Goal: Task Accomplishment & Management: Use online tool/utility

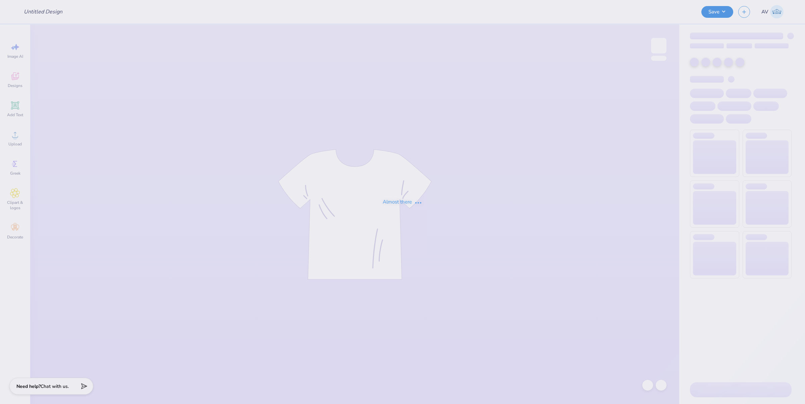
type input "fall 2025 1"
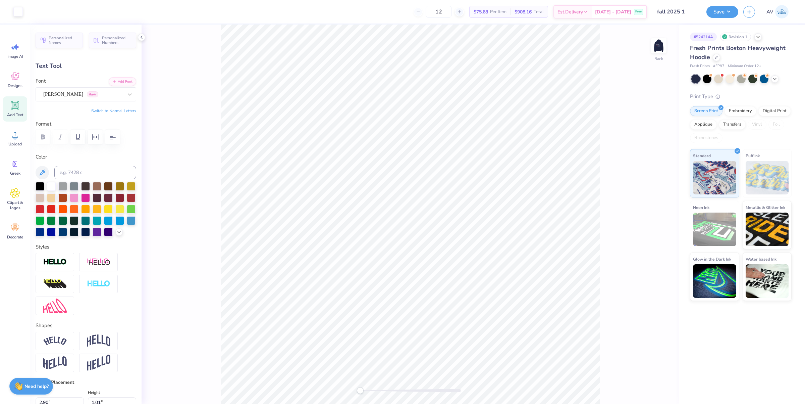
scroll to position [7, 1]
click at [644, 41] on img at bounding box center [658, 45] width 27 height 27
type input "7.12"
type input "1.56"
type input "9.57"
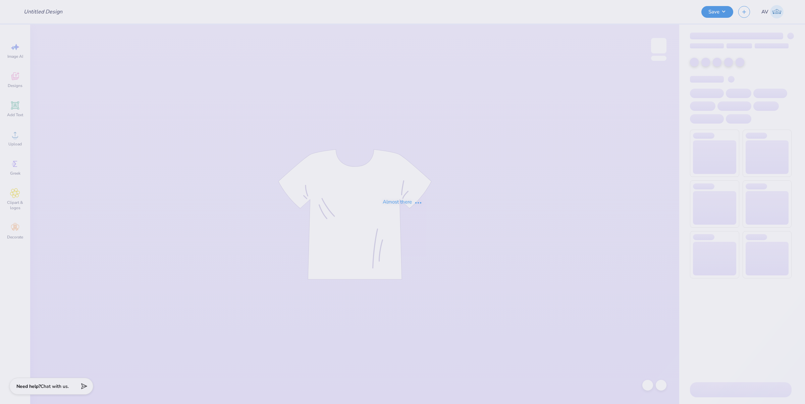
type input "big little"
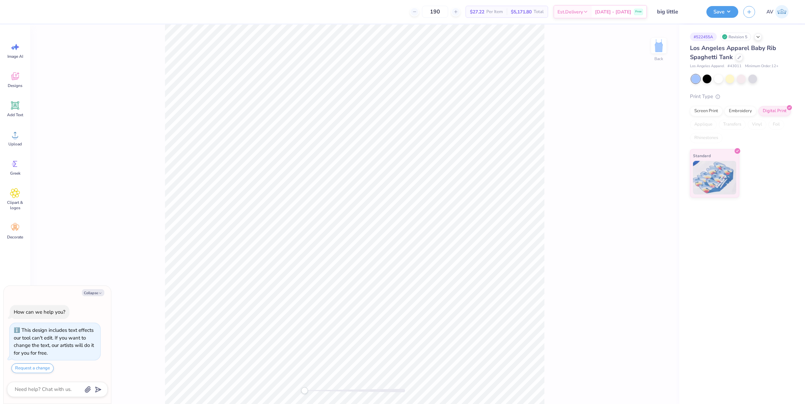
type textarea "x"
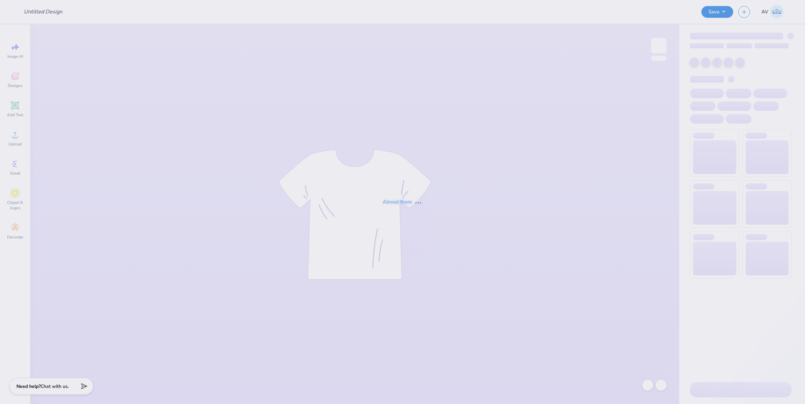
type input "SK dove bowl shirts"
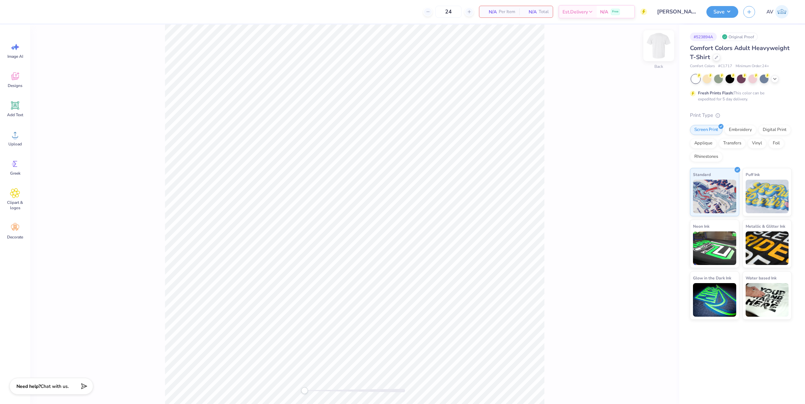
click at [663, 47] on img at bounding box center [658, 45] width 27 height 27
click at [17, 84] on span "Designs" at bounding box center [15, 85] width 15 height 5
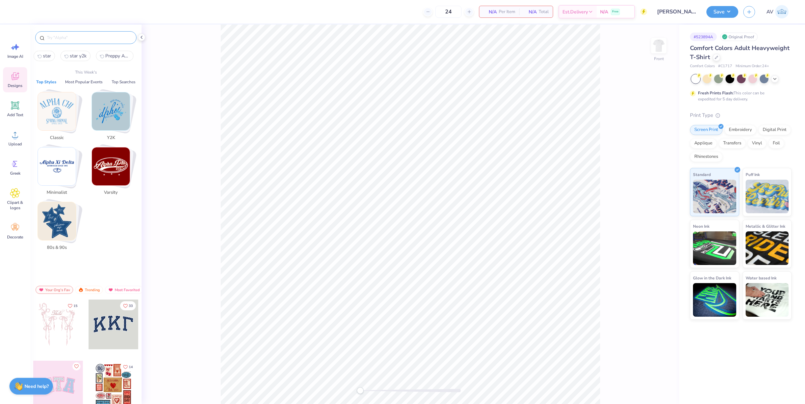
click at [81, 39] on input "text" at bounding box center [89, 37] width 86 height 7
paste input "Vintage Athletic"
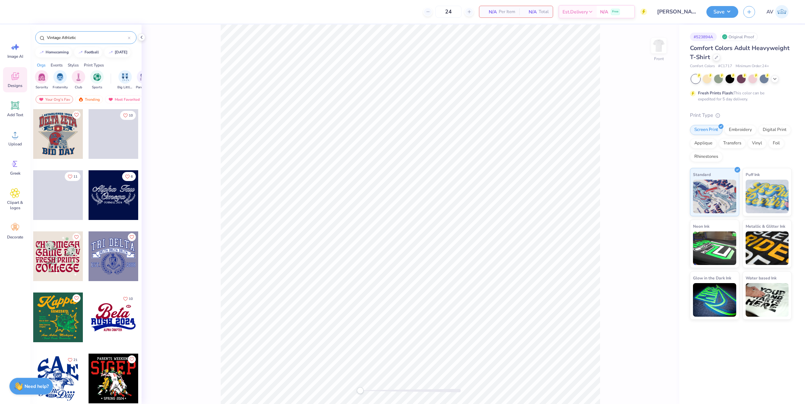
type input "Vintage Athletic"
click at [57, 133] on div at bounding box center [58, 134] width 50 height 50
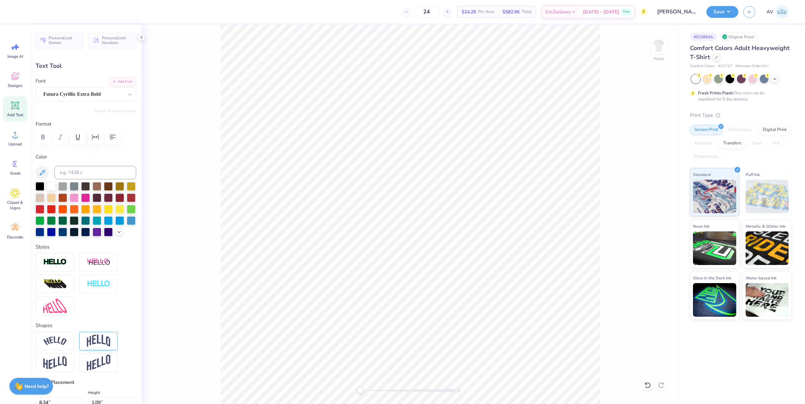
scroll to position [7, 3]
type textarea "ESTABLISHED 1874"
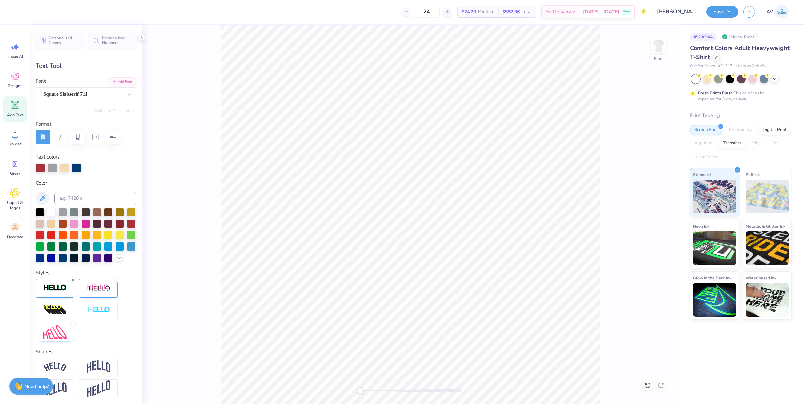
type input "1.48"
type input "3.80"
type input "3.90"
type textarea "S"
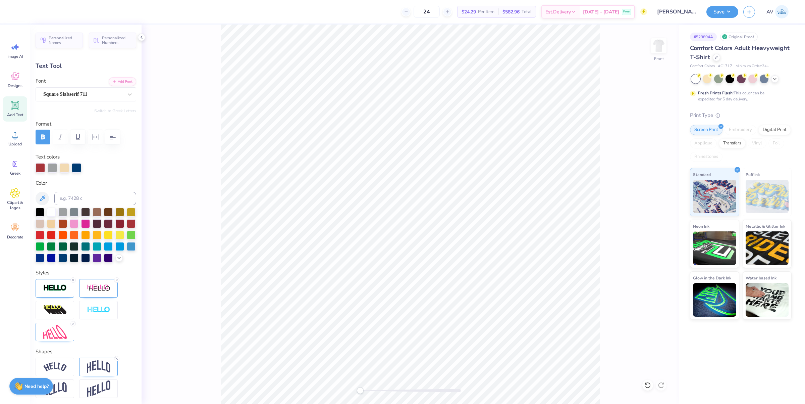
type input "8.37"
type input "3.44"
type input "3.72"
type textarea "S"
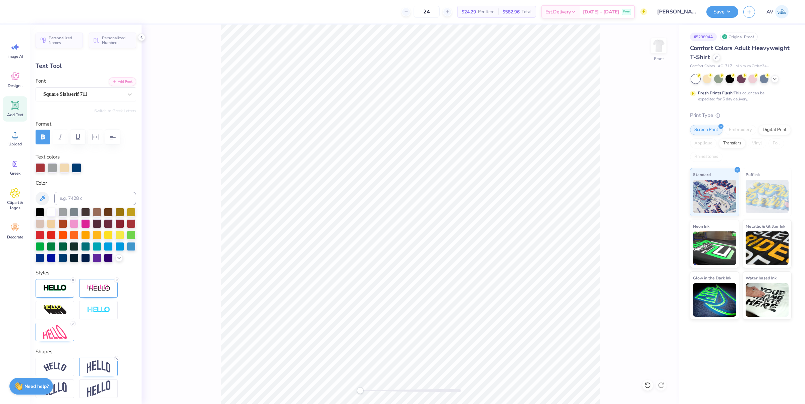
scroll to position [7, 1]
type textarea "IGMA KAPP"
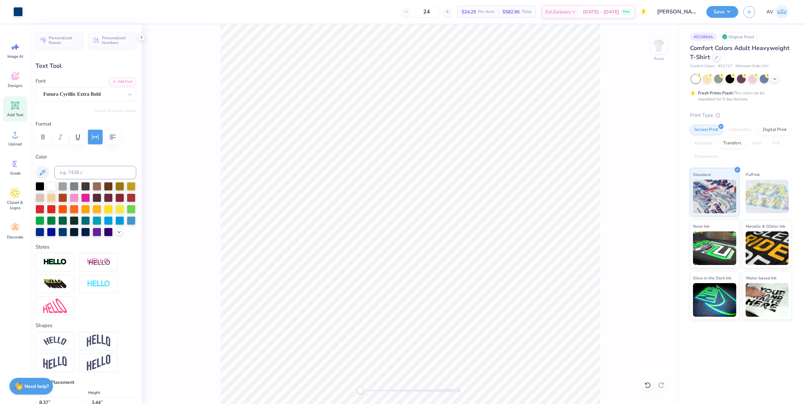
type input "4.06"
type input "0.74"
type input "12.96"
type textarea "ANNUAL"
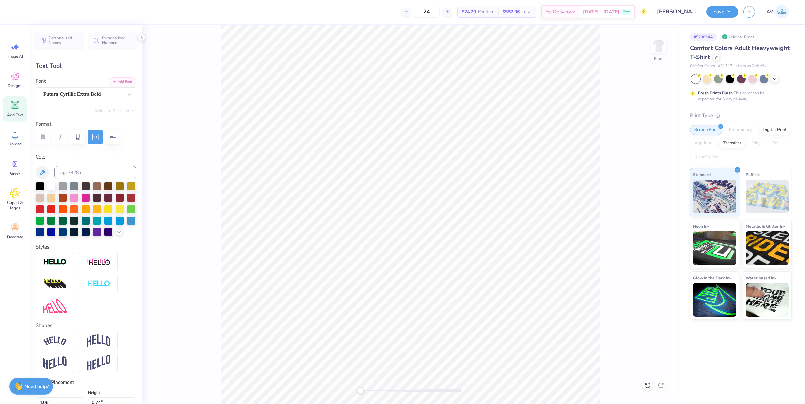
scroll to position [7, 1]
type input "7.49"
type input "0.76"
type input "12.95"
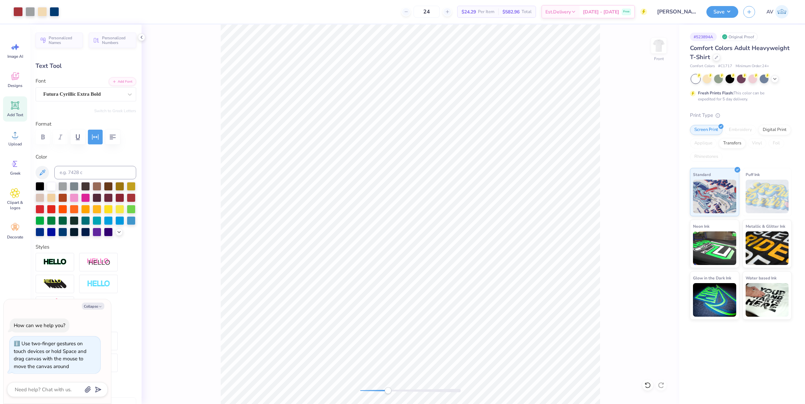
type textarea "x"
type input "12.99"
type textarea "x"
type input "4.50"
type input "0.45"
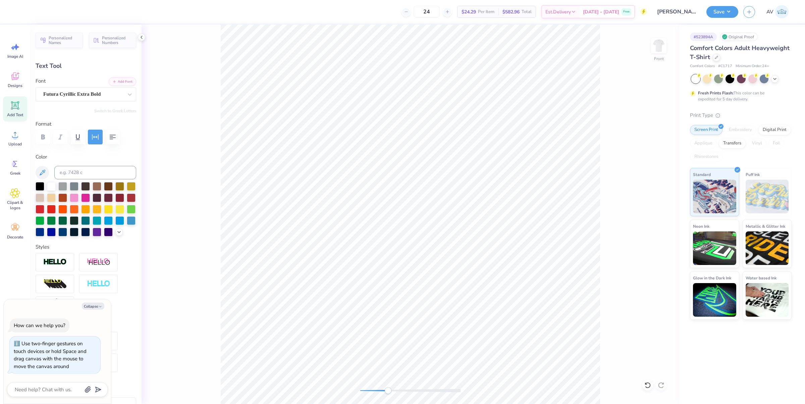
type input "13.30"
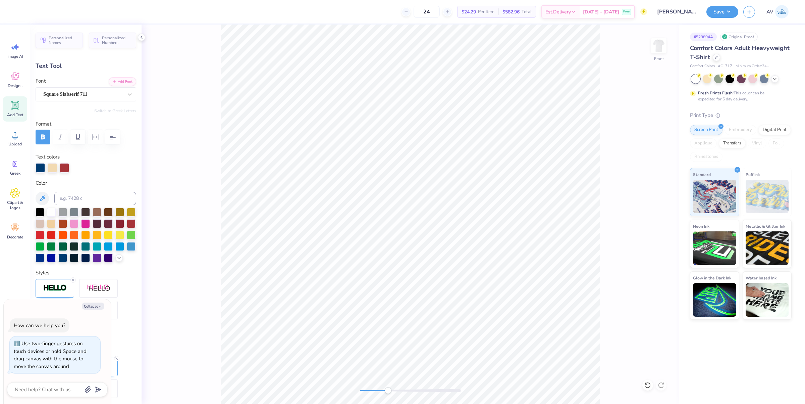
type textarea "x"
type input "9.77"
type input "2.44"
type input "13.43"
type textarea "x"
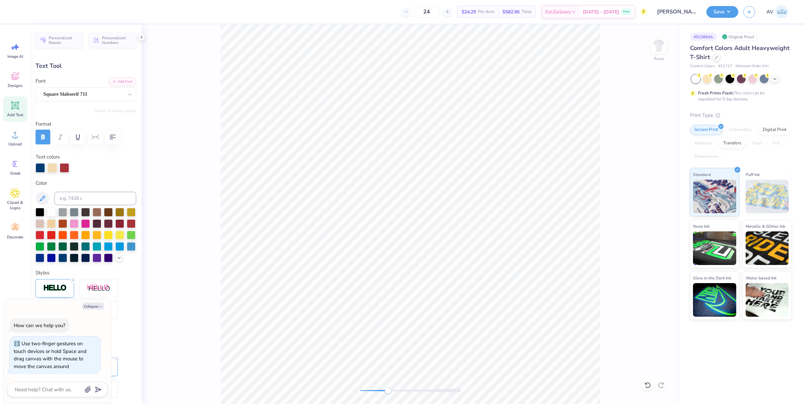
type input "2.89"
type input "0.45"
type input "13.30"
type textarea "x"
type input "9.77"
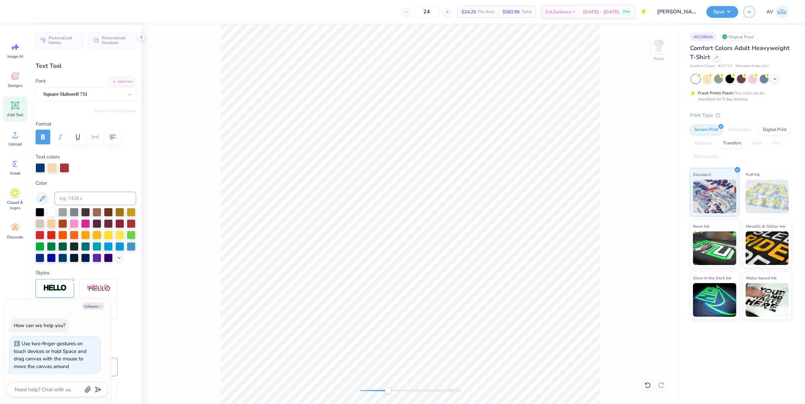
type input "2.44"
type input "13.41"
click at [647, 383] on icon at bounding box center [647, 384] width 7 height 7
click at [646, 384] on icon at bounding box center [645, 382] width 1 height 1
type textarea "x"
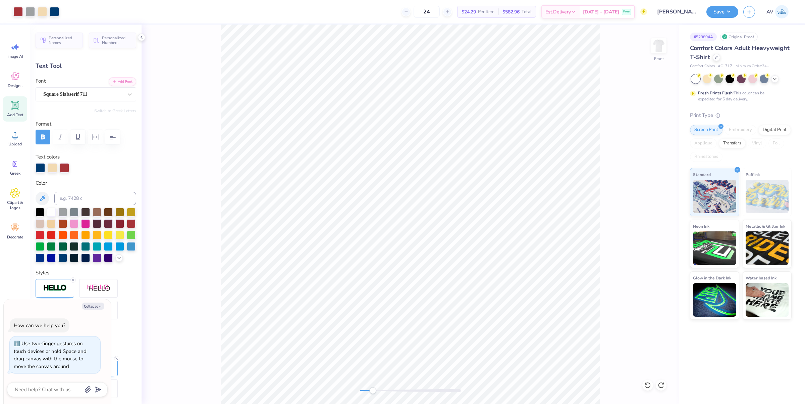
type input "4.50"
type input "0.45"
type input "13.30"
type textarea "x"
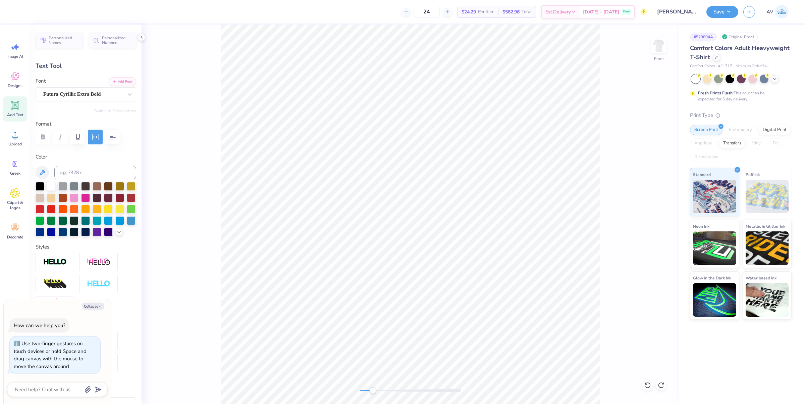
type input "9.77"
type input "2.44"
type input "13.43"
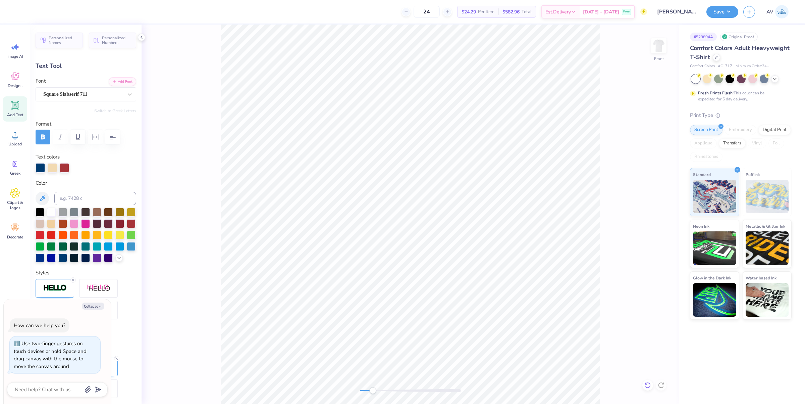
click at [646, 382] on icon at bounding box center [647, 384] width 7 height 7
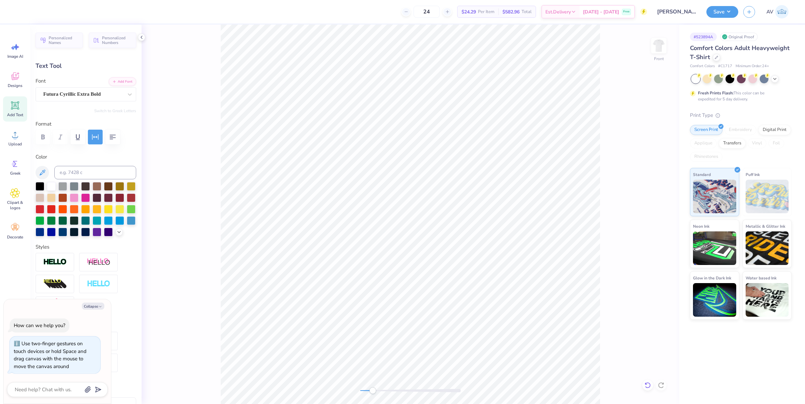
type textarea "x"
type input "4.08"
type input "0.41"
type input "13.13"
type textarea "x"
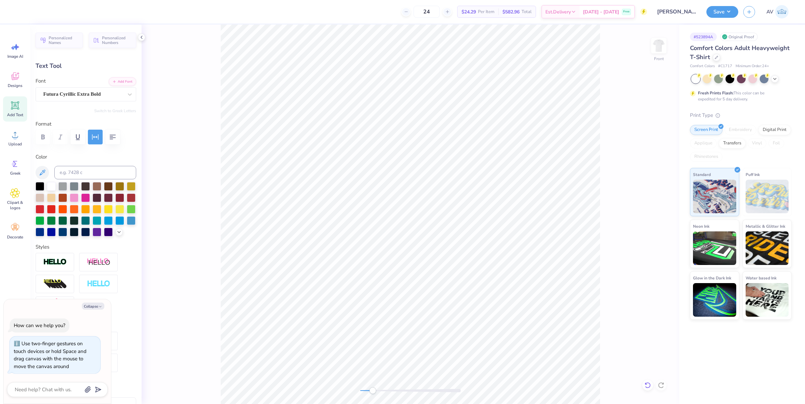
type input "9.77"
type input "2.44"
type input "13.43"
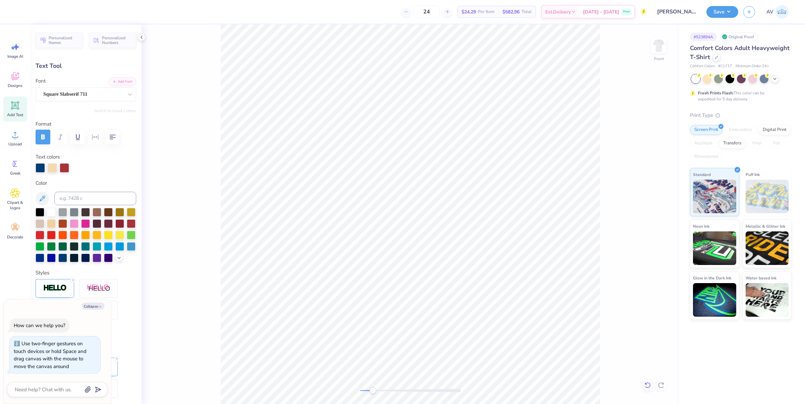
scroll to position [7, 1]
type textarea "x"
type textarea "D"
type textarea "x"
type textarea "DO"
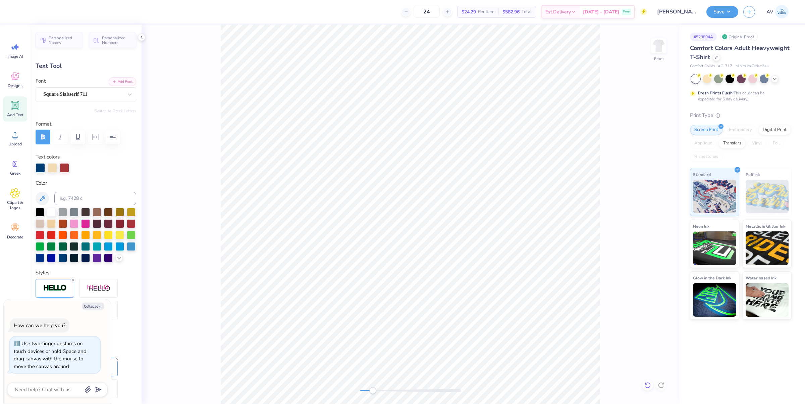
type textarea "x"
type textarea "DOVE"
type textarea "x"
type textarea "DOVE B"
type textarea "x"
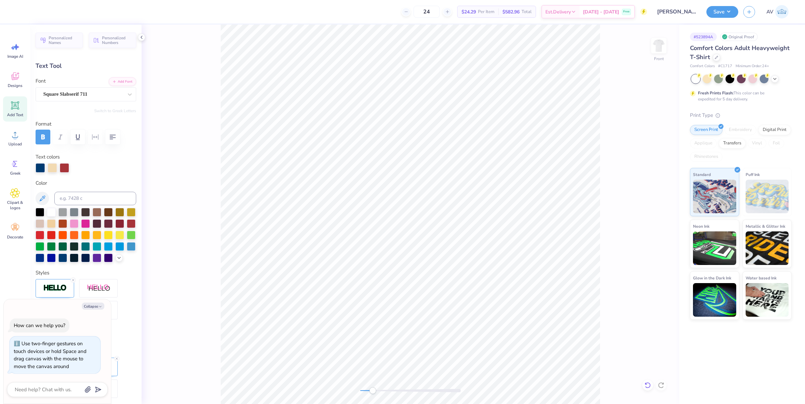
type textarea "DOVE BO"
type textarea "x"
type textarea "DOVE BOW"
type textarea "x"
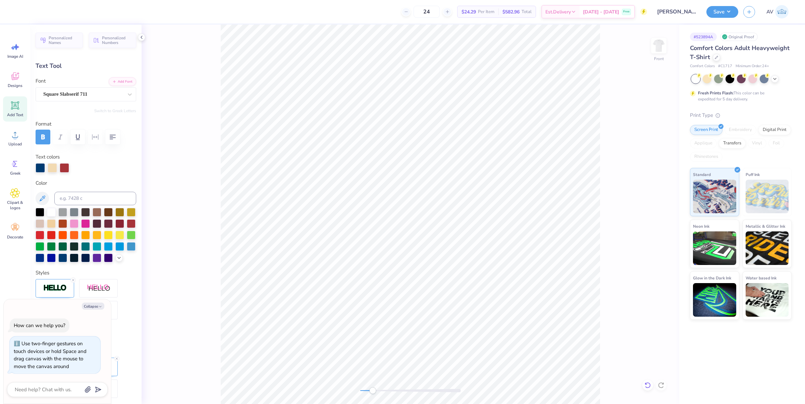
type textarea "DOVE BOWL"
type textarea "x"
type textarea "DOVE BOWL"
click at [636, 319] on div "Front" at bounding box center [411, 213] width 538 height 379
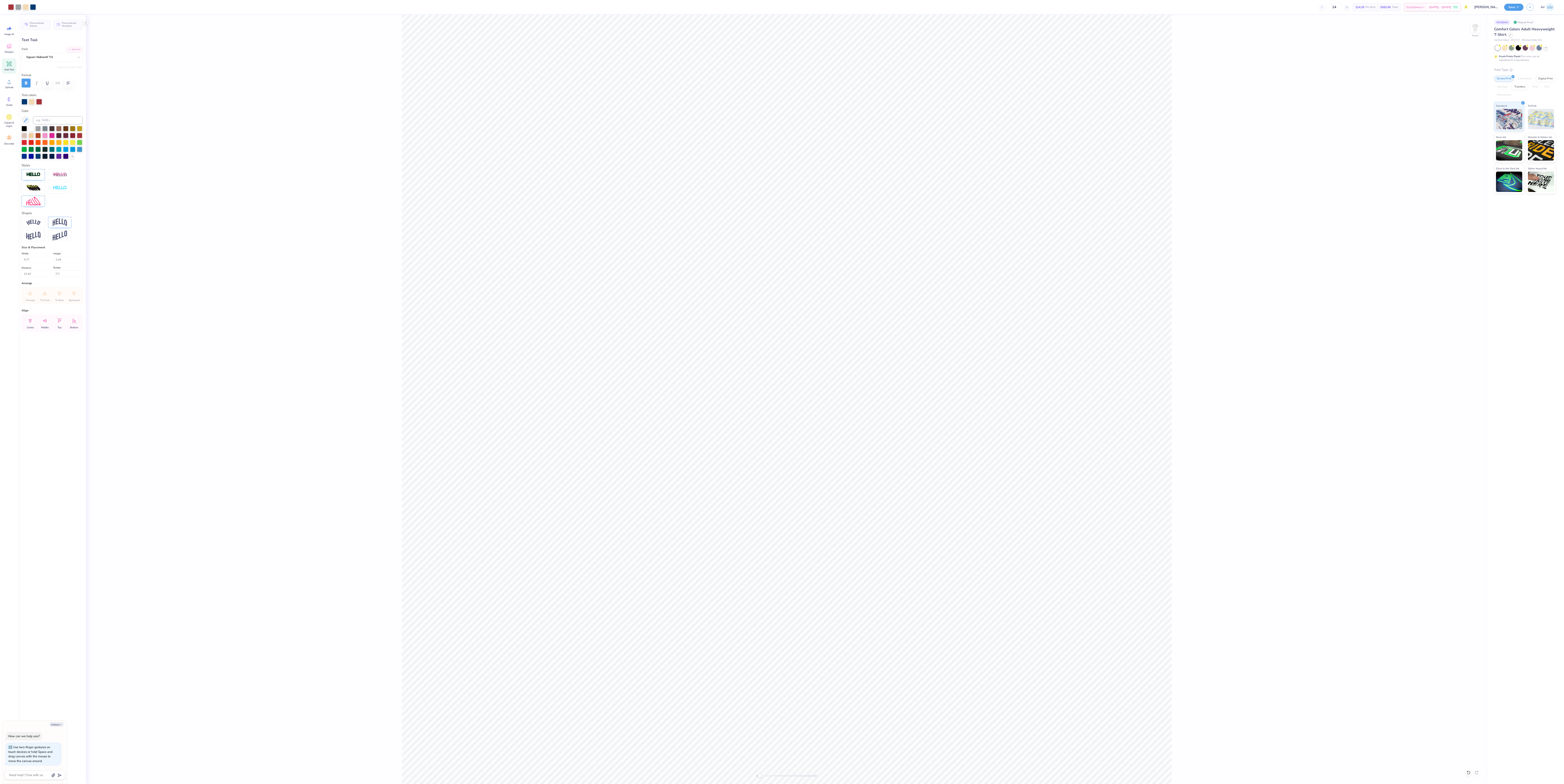
type textarea "x"
type input "14.45"
type input "2.66"
type input "13.32"
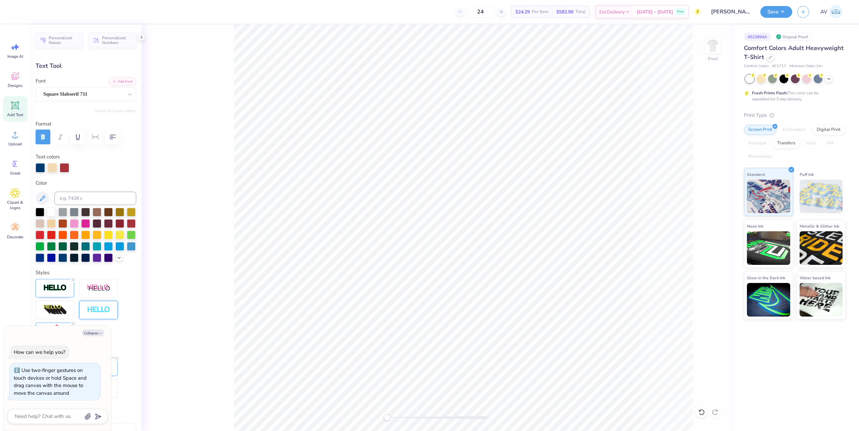
click at [96, 331] on button "Collapse" at bounding box center [93, 332] width 22 height 7
type textarea "x"
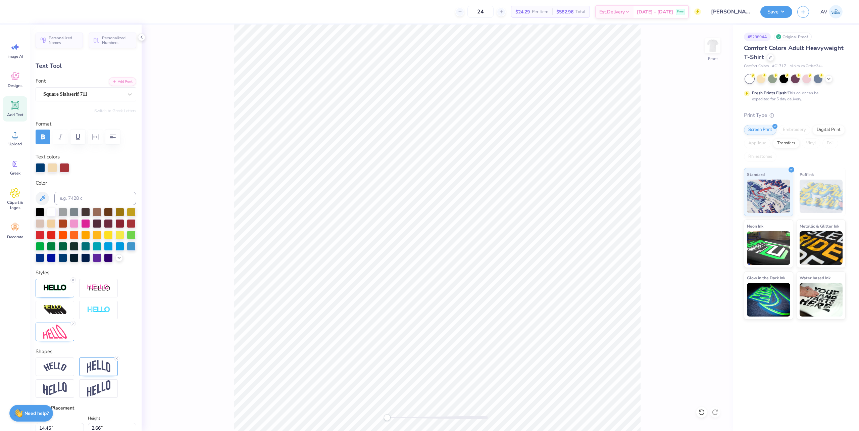
type input "12.74"
type input "2.34"
click at [646, 266] on div "Front" at bounding box center [437, 227] width 591 height 406
type input "13.75"
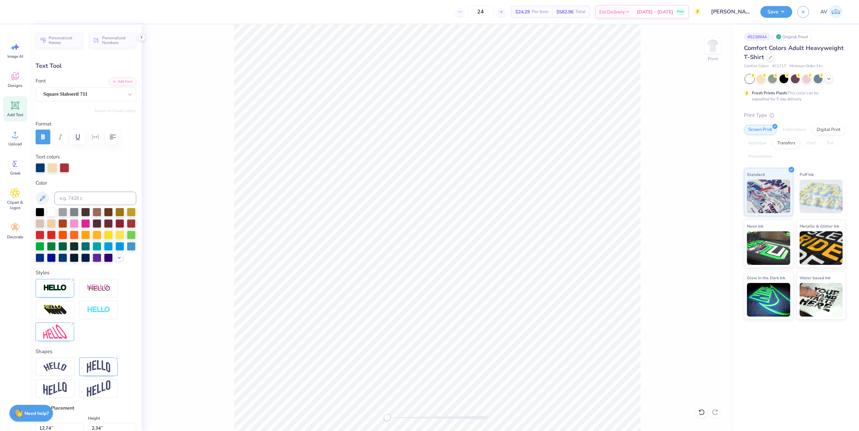
click at [657, 258] on div "Front" at bounding box center [437, 227] width 591 height 406
type input "1.98"
type input "1.48"
type input "9.41"
type input "-10.2"
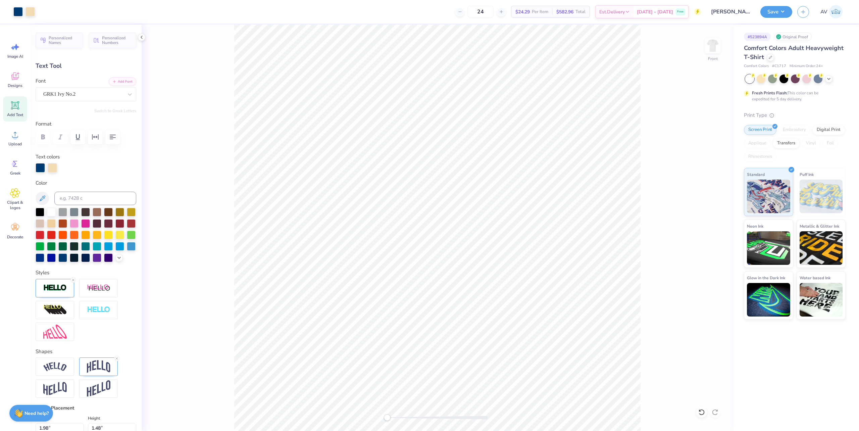
scroll to position [7, 1]
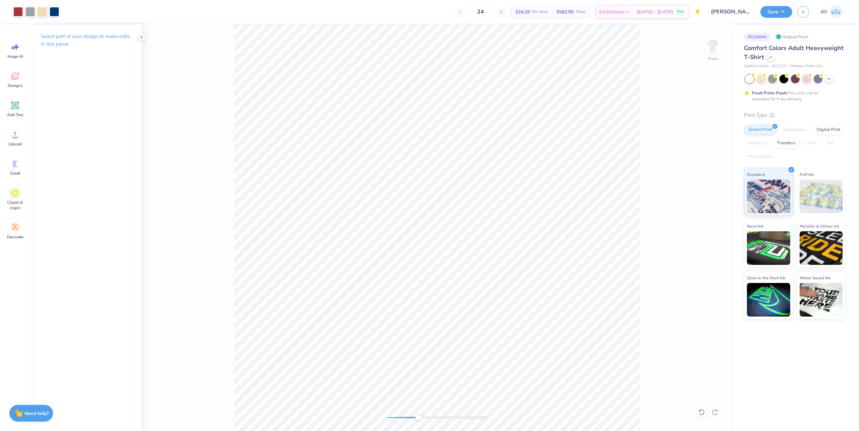
click at [701, 403] on icon at bounding box center [701, 412] width 7 height 7
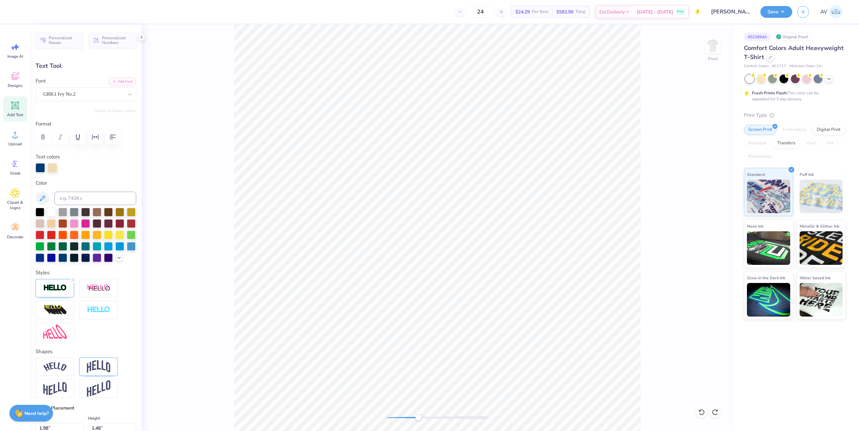
type textarea "SK"
type input "0.0"
type input "2.03"
type input "9.42"
type input "0.0"
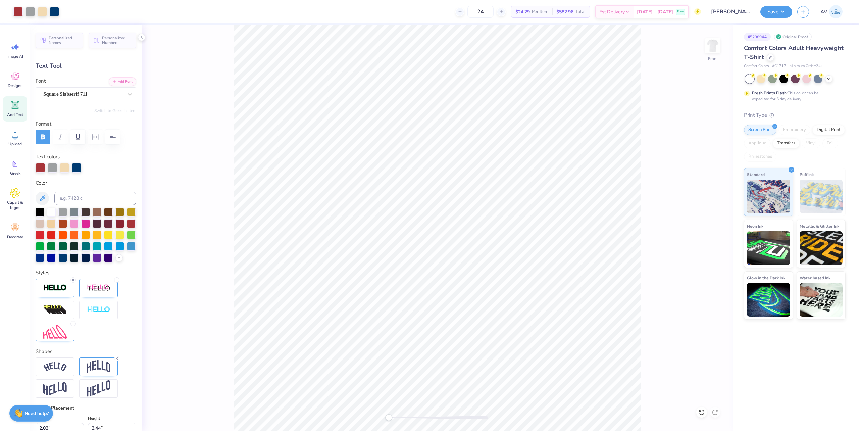
type input "8.37"
type input "3.44"
type input "3.72"
type input "1.81"
type input "3.68"
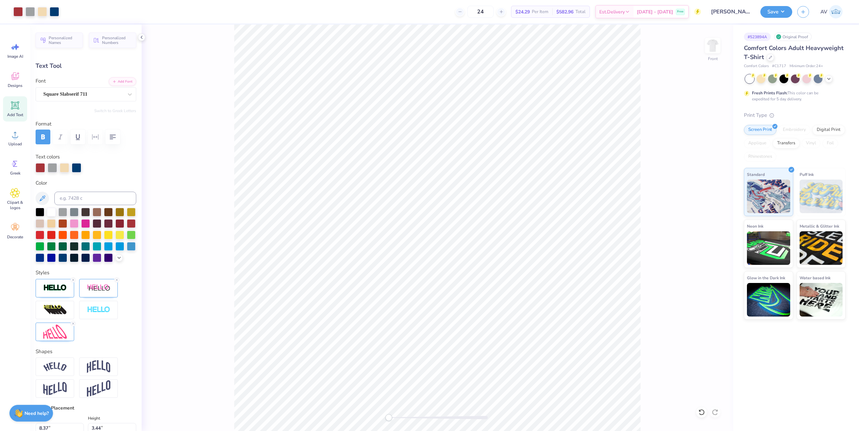
type input "3.90"
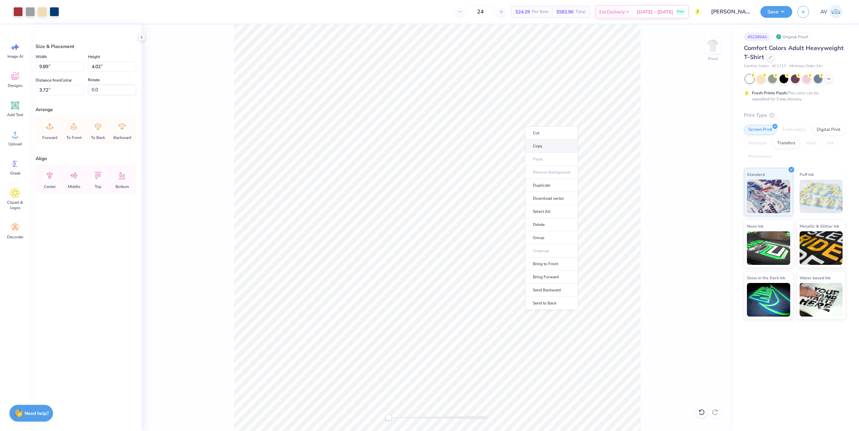
click at [543, 147] on li "Copy" at bounding box center [551, 146] width 53 height 13
click at [707, 46] on img at bounding box center [712, 45] width 27 height 27
click at [714, 49] on div at bounding box center [712, 45] width 31 height 31
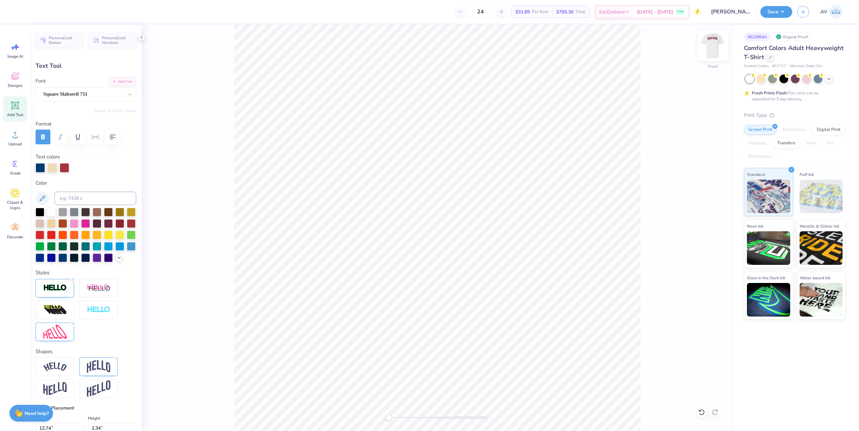
click at [716, 49] on img at bounding box center [712, 45] width 27 height 27
type input "12.53"
type input "2.31"
type input "10.73"
click at [706, 49] on img at bounding box center [712, 45] width 27 height 27
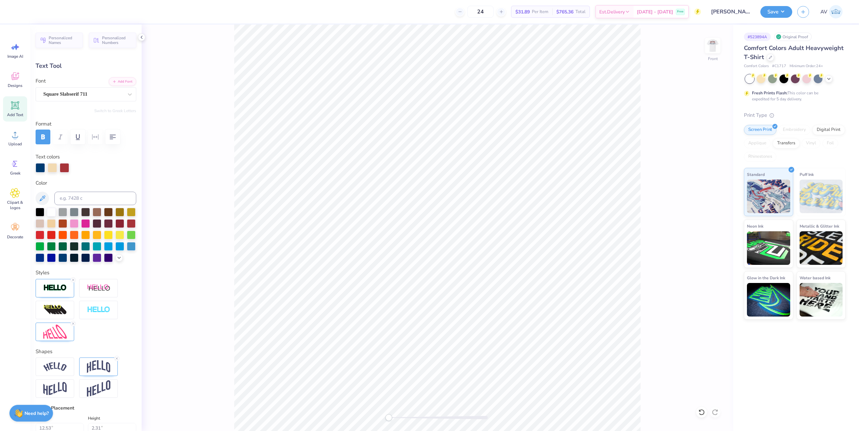
type input "12.74"
type input "2.34"
type input "8.19"
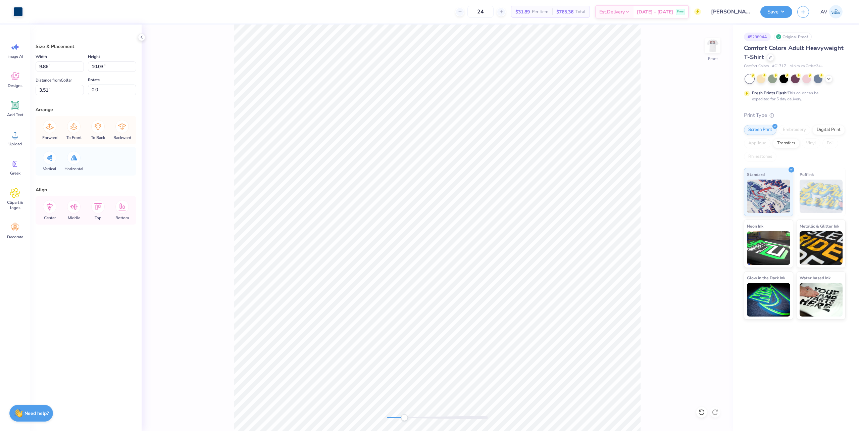
type input "9.86"
type input "10.03"
type input "3.51"
type input "12.00"
type input "11.41"
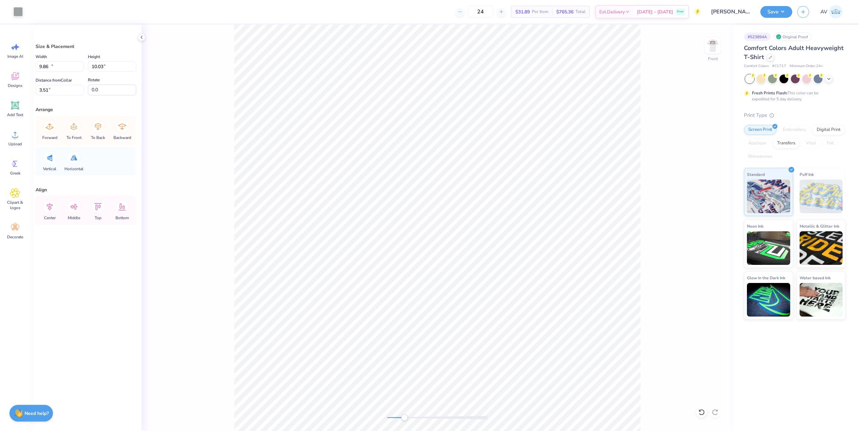
type input "4.34"
type input "4.41"
type input "6.11"
type input "6.69"
type input "11.51"
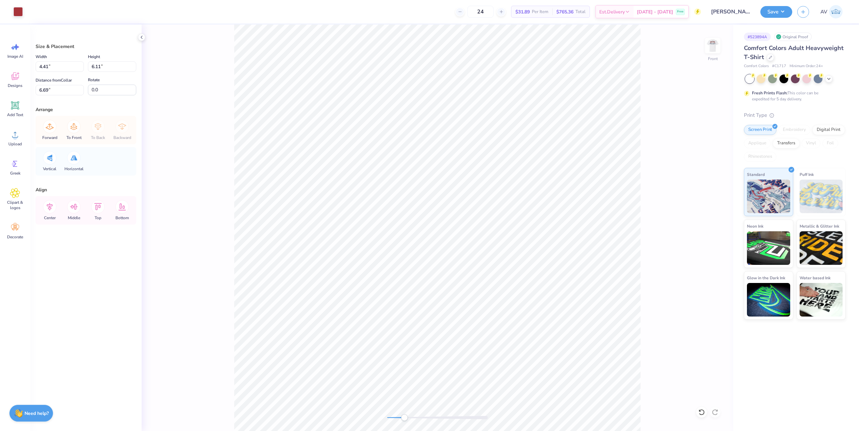
type input "10.95"
type input "4.58"
type input "4.41"
type input "6.11"
type input "6.69"
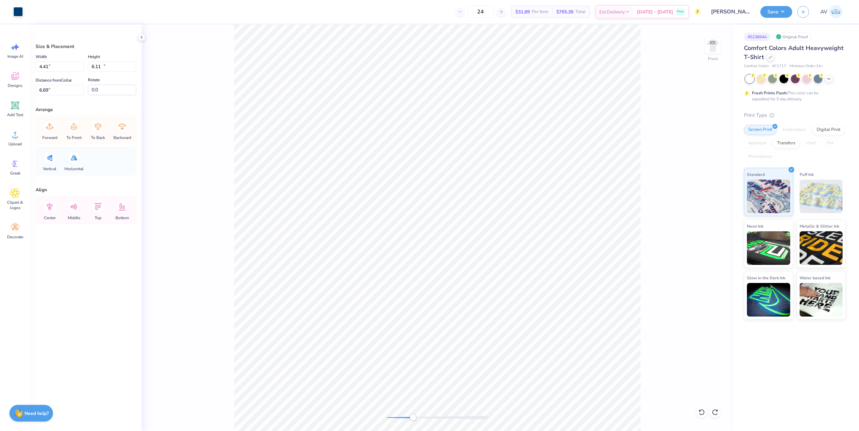
type input "9.86"
type input "10.03"
type input "3.51"
type input "4.41"
type input "6.11"
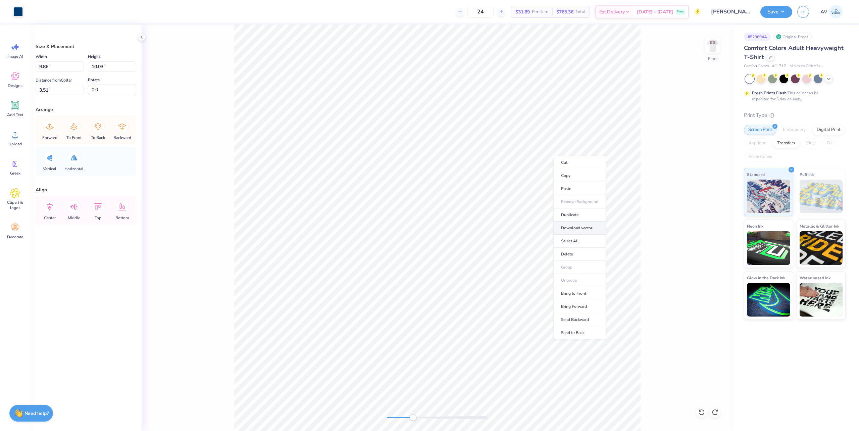
type input "6.69"
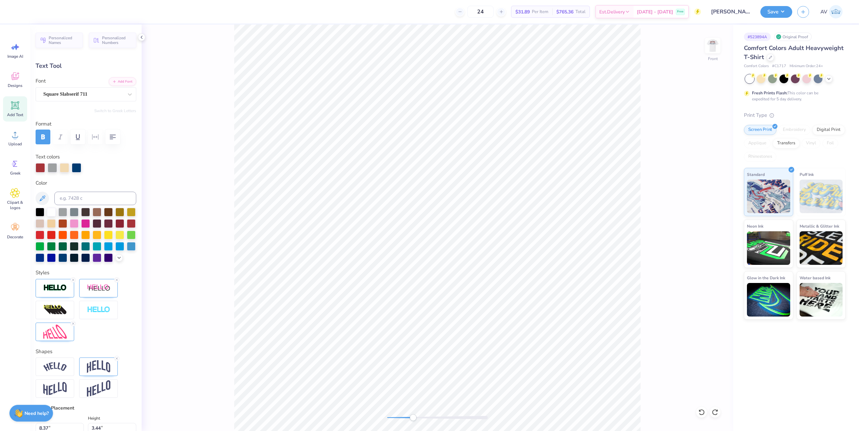
type input "8.37"
type input "3.44"
type input "3.72"
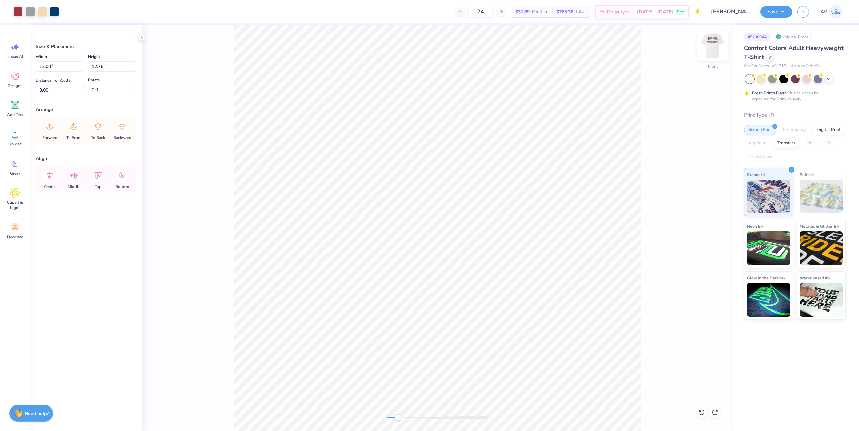
click at [709, 44] on img at bounding box center [712, 45] width 27 height 27
type input "8.63"
type input "11.32"
type input "10.77"
type input "10.17"
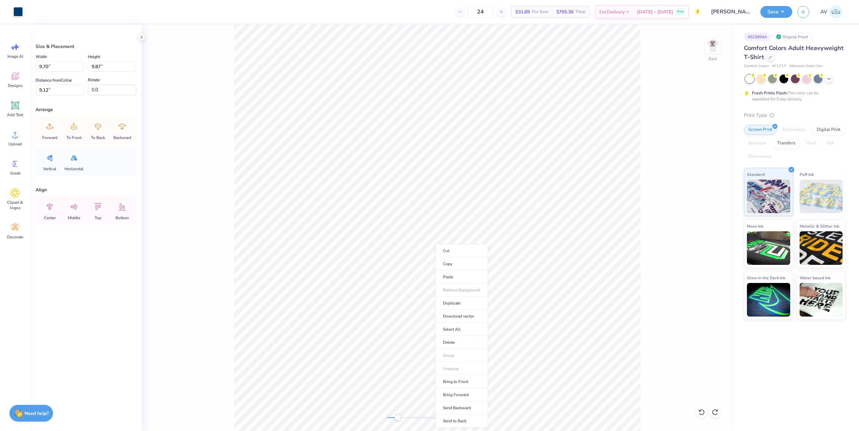
type input "11.80"
type input "11.23"
type input "9.95"
click at [686, 384] on div "Back" at bounding box center [437, 227] width 591 height 406
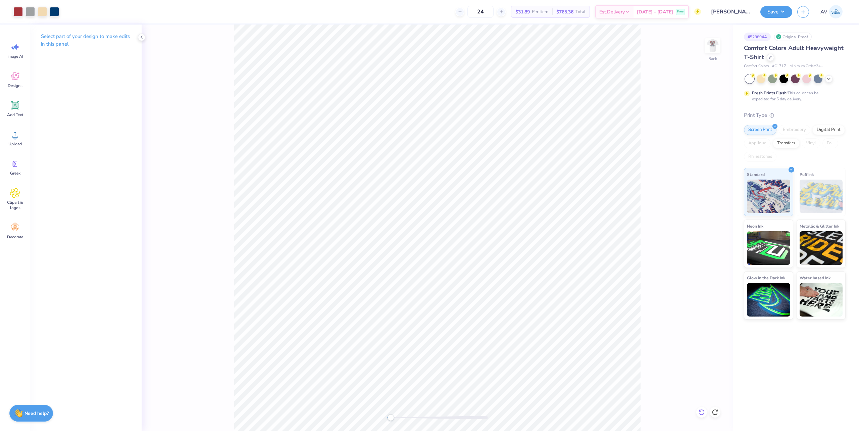
click at [700, 403] on icon at bounding box center [701, 412] width 7 height 7
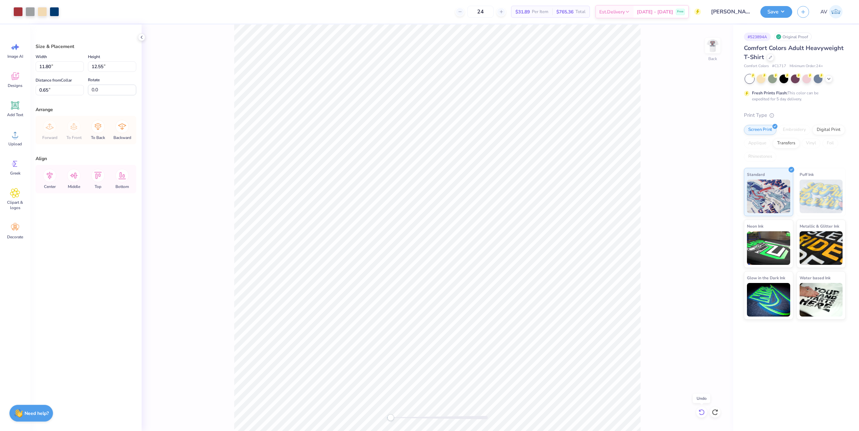
click at [700, 403] on icon at bounding box center [701, 412] width 7 height 7
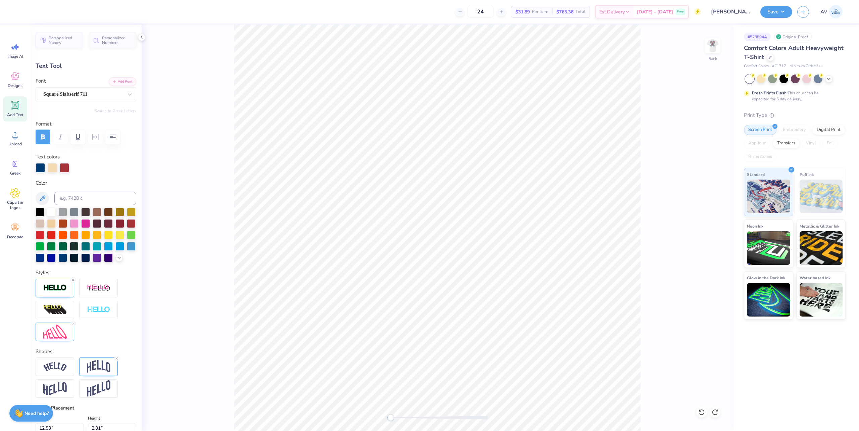
scroll to position [7, 3]
type textarea "DOVE BOWL 2025"
type input "1.45"
type input "3.82"
type input "1.49"
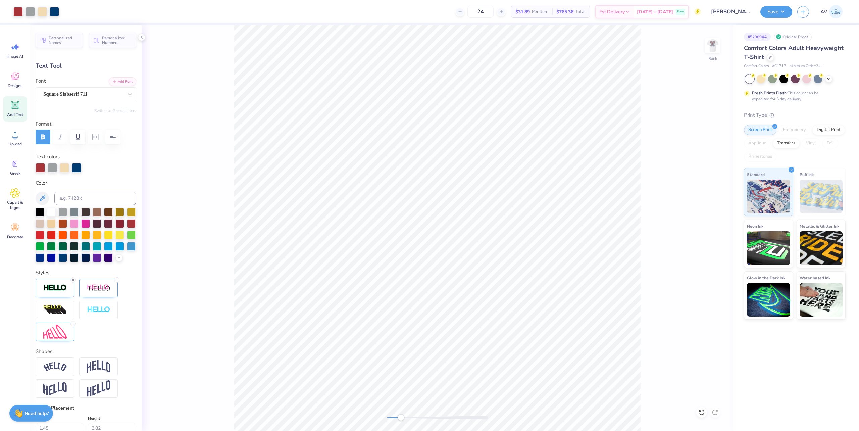
type input "14.17"
type input "2.00"
type input "5.90"
type input "1.45"
type input "3.82"
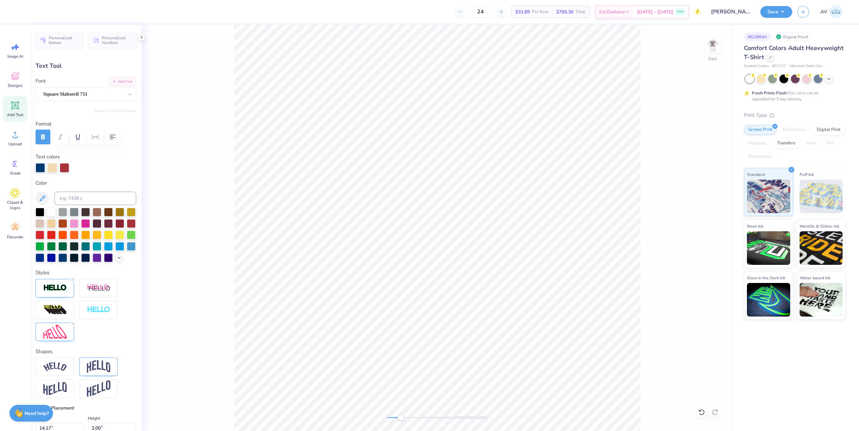
type input "1.49"
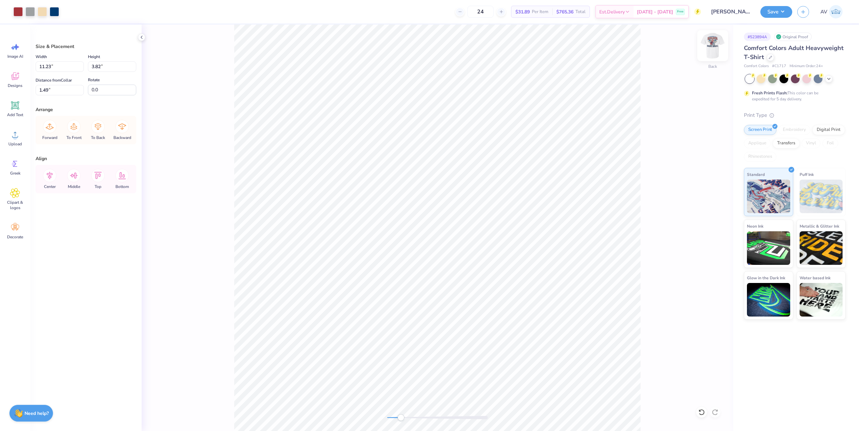
click at [718, 46] on img at bounding box center [712, 45] width 27 height 27
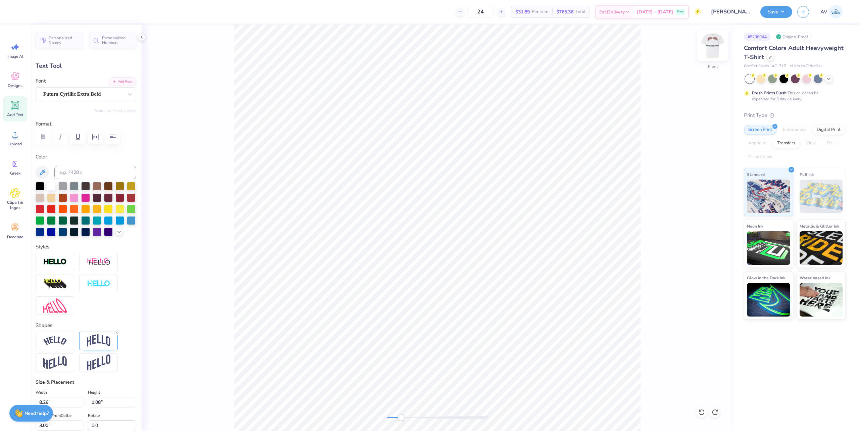
click at [713, 47] on img at bounding box center [712, 45] width 27 height 27
type input "8.12"
type input "1.06"
type input "0.65"
type textarea "DOVE BOWL 2025"
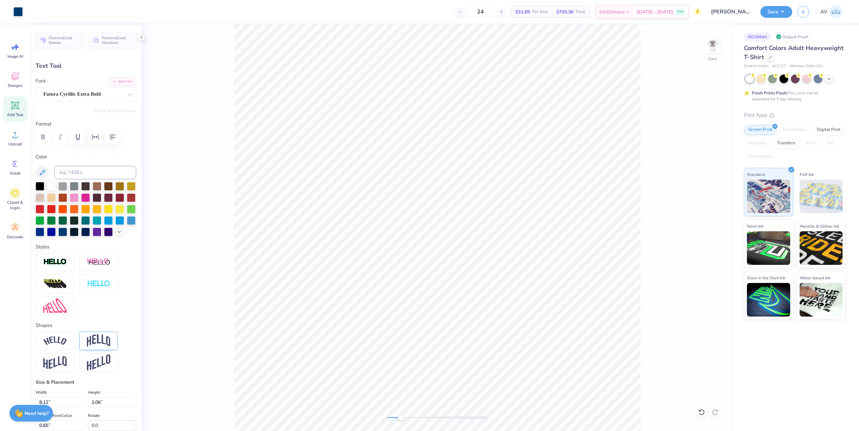
type input "7.80"
type input "1.04"
type input "4.31"
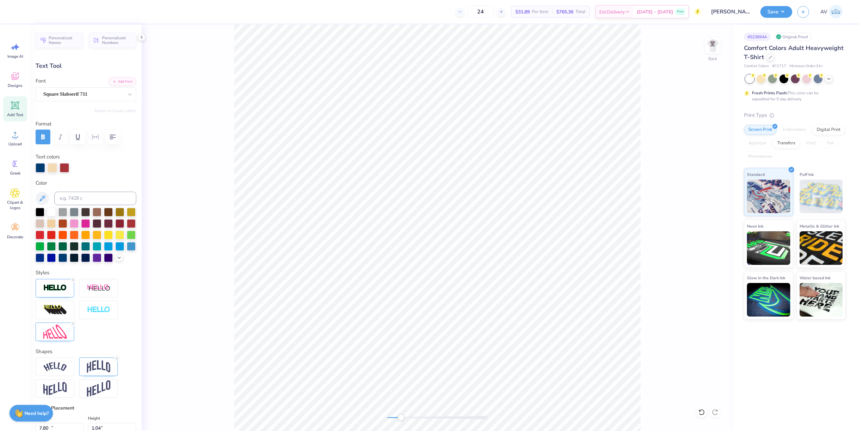
type input "14.17"
type input "2.00"
type input "10.31"
type textarea "DOVE BOL 2025"
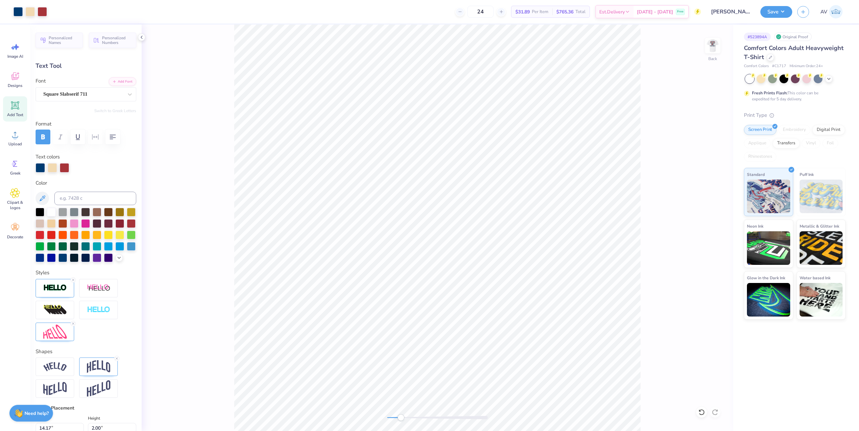
type input "12.42"
type input "1.91"
type input "10.34"
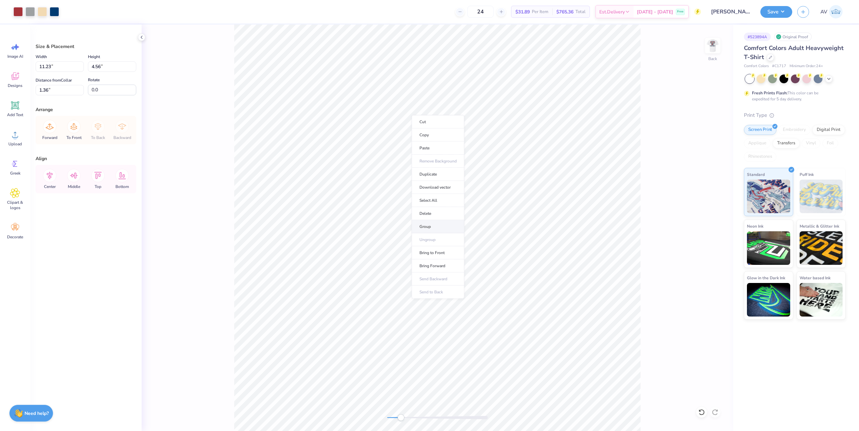
click at [437, 227] on li "Group" at bounding box center [438, 226] width 53 height 13
click at [52, 177] on icon at bounding box center [49, 175] width 13 height 13
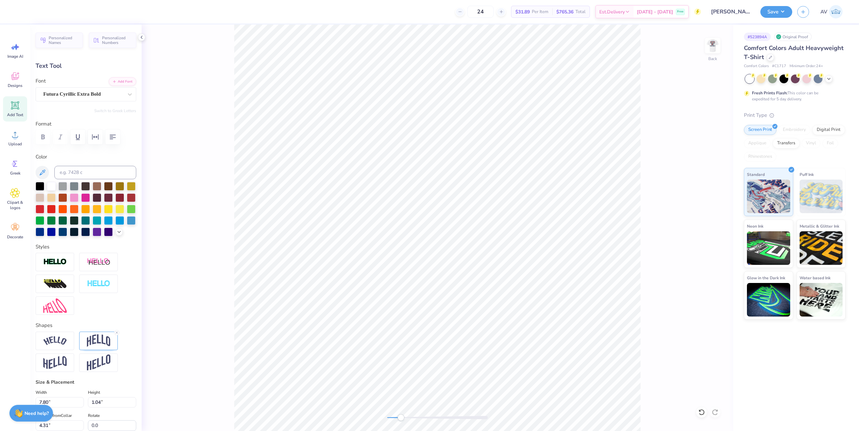
scroll to position [7, 1]
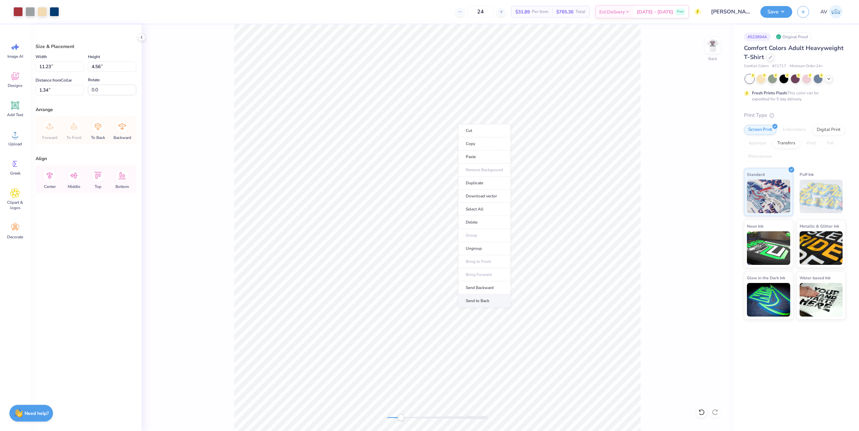
click at [486, 302] on li "Send to Back" at bounding box center [484, 300] width 53 height 13
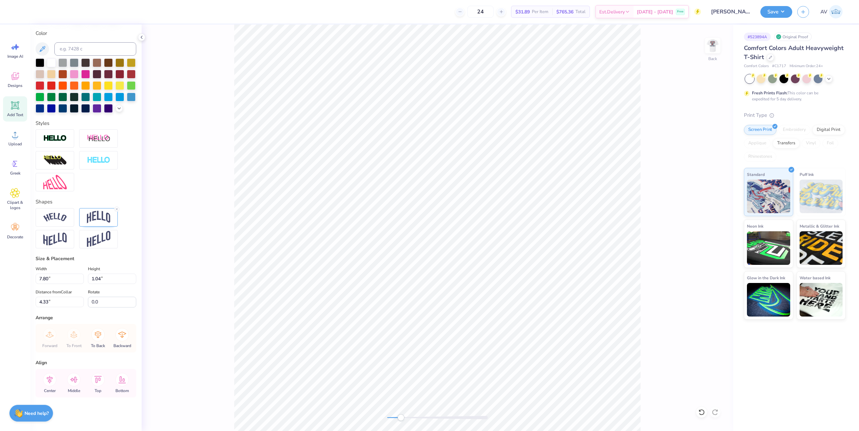
scroll to position [136, 0]
click at [97, 216] on img at bounding box center [98, 217] width 23 height 13
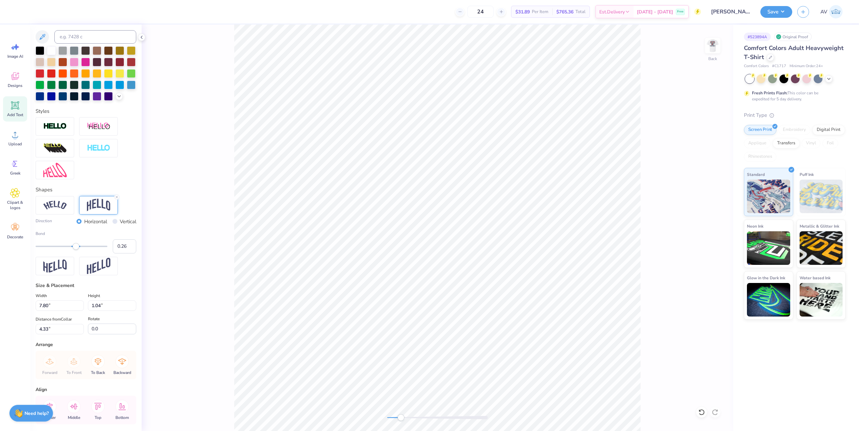
type input "0.27"
click at [77, 250] on div "Accessibility label" at bounding box center [76, 246] width 7 height 7
type input "0.24"
click at [76, 250] on div "Accessibility label" at bounding box center [76, 246] width 7 height 7
click at [117, 253] on input "0.24" at bounding box center [124, 246] width 23 height 14
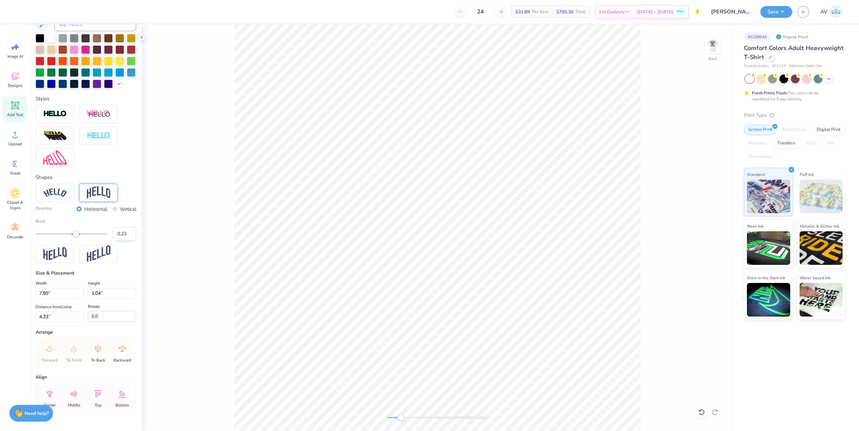
scroll to position [175, 0]
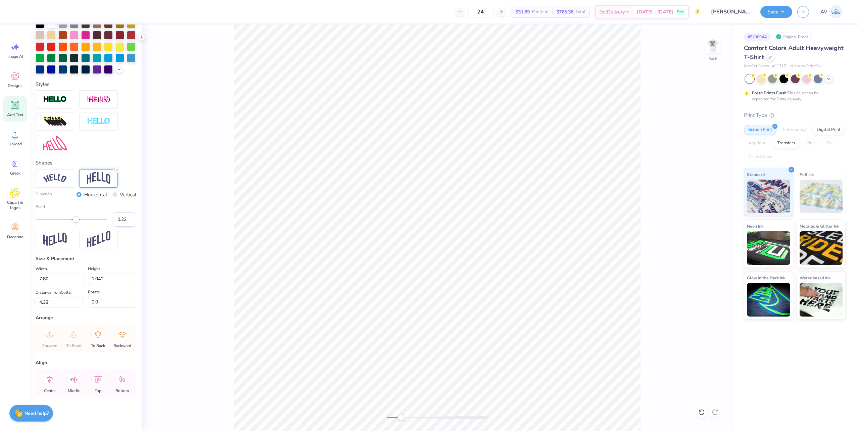
click at [125, 220] on input "0.22" at bounding box center [124, 219] width 23 height 14
click at [125, 220] on input "0.21" at bounding box center [124, 219] width 23 height 14
type input "0.2"
click at [125, 220] on input "0.2" at bounding box center [124, 219] width 23 height 14
type input "1.20"
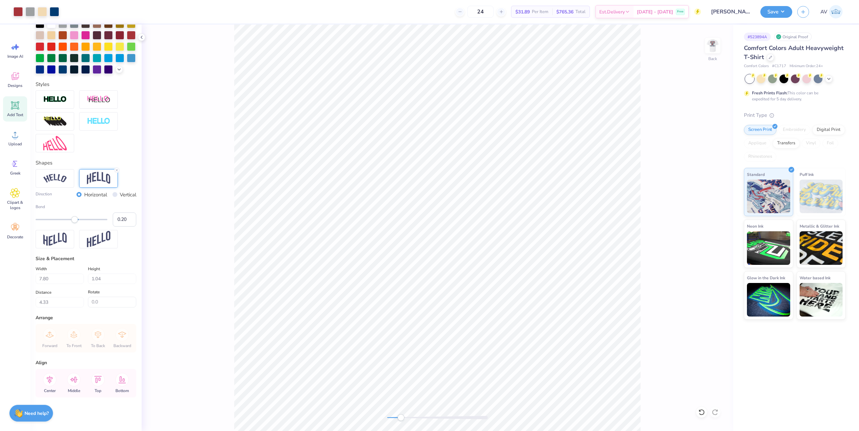
type input "4.25"
click at [651, 342] on div "Back" at bounding box center [437, 227] width 591 height 406
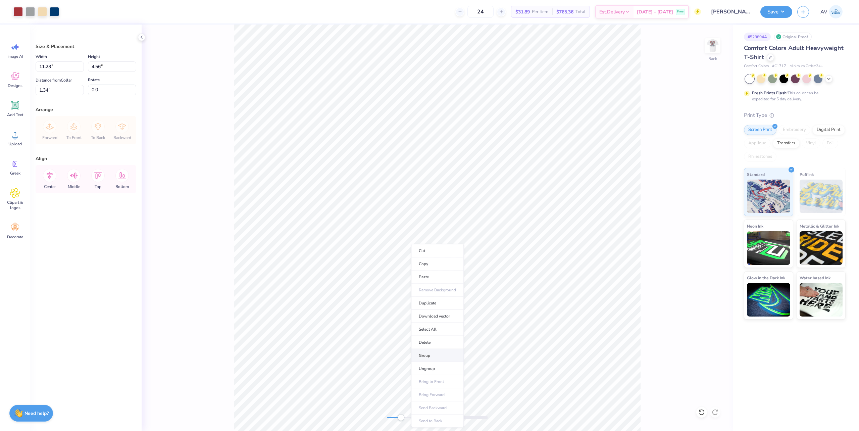
click at [433, 359] on li "Group" at bounding box center [437, 355] width 53 height 13
click at [51, 178] on icon at bounding box center [49, 175] width 13 height 13
type input "11.43"
type input "5.18"
type input "1.84"
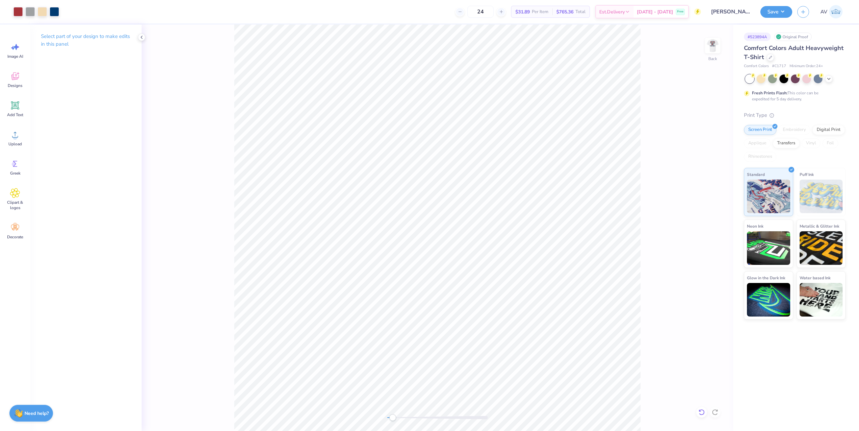
click at [698, 403] on icon at bounding box center [701, 412] width 7 height 7
click at [712, 403] on icon at bounding box center [714, 412] width 7 height 7
click at [700, 403] on icon at bounding box center [701, 412] width 7 height 7
click at [699, 403] on icon at bounding box center [701, 412] width 6 height 6
click at [702, 403] on icon at bounding box center [701, 412] width 7 height 7
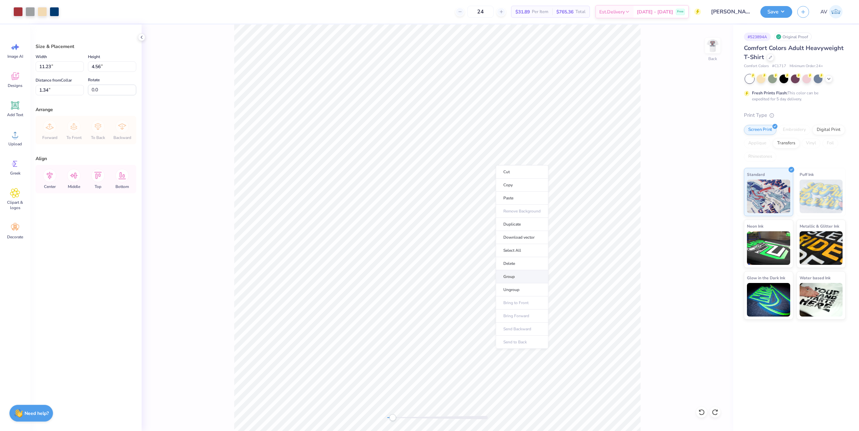
click at [526, 275] on li "Group" at bounding box center [521, 276] width 53 height 13
drag, startPoint x: 52, startPoint y: 64, endPoint x: 28, endPoint y: 63, distance: 23.5
click at [28, 63] on div "Art colors 24 $31.89 Per Item $765.36 Total Est. Delivery Oct 6 - 9 Free Design…" at bounding box center [429, 215] width 859 height 431
type input "7.00"
type input "2.84"
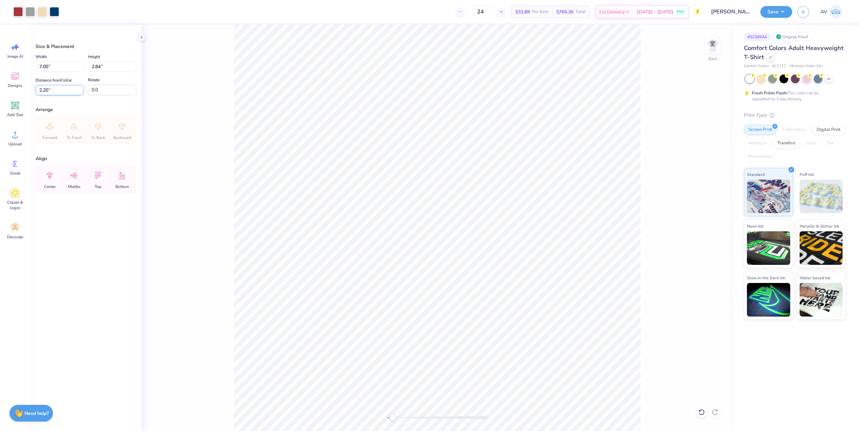
click at [65, 89] on input "2.20" at bounding box center [60, 90] width 48 height 10
type input "3"
click at [49, 176] on icon at bounding box center [49, 175] width 13 height 13
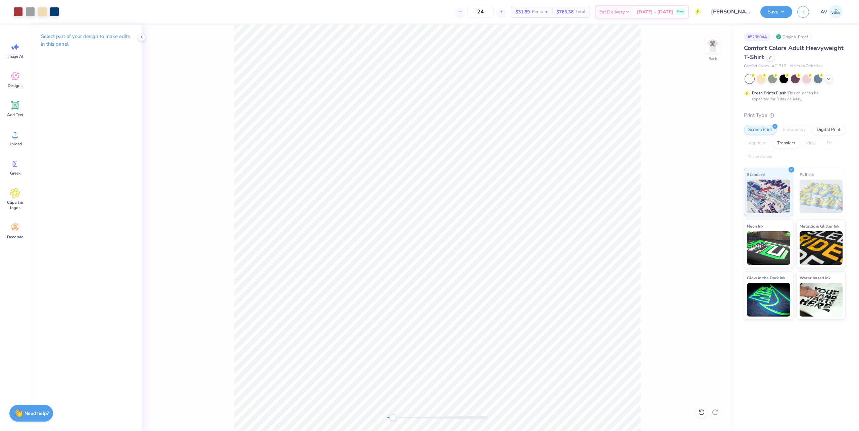
click at [722, 41] on div "Back" at bounding box center [437, 227] width 591 height 406
click at [718, 41] on img at bounding box center [712, 45] width 27 height 27
click at [707, 46] on img at bounding box center [712, 45] width 27 height 27
click at [654, 389] on div "Front" at bounding box center [437, 227] width 591 height 406
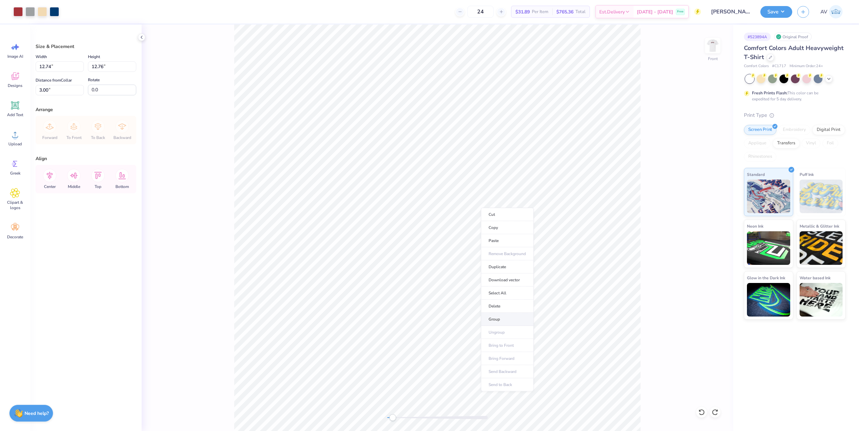
drag, startPoint x: 505, startPoint y: 318, endPoint x: 60, endPoint y: 66, distance: 511.3
click at [505, 318] on li "Group" at bounding box center [507, 319] width 53 height 13
drag, startPoint x: 52, startPoint y: 67, endPoint x: 34, endPoint y: 67, distance: 18.4
click at [34, 67] on div "Size & Placement Width 12.74 12.74 " Height 12.76 12.76 " Distance from Collar …" at bounding box center [85, 227] width 111 height 406
type input "12"
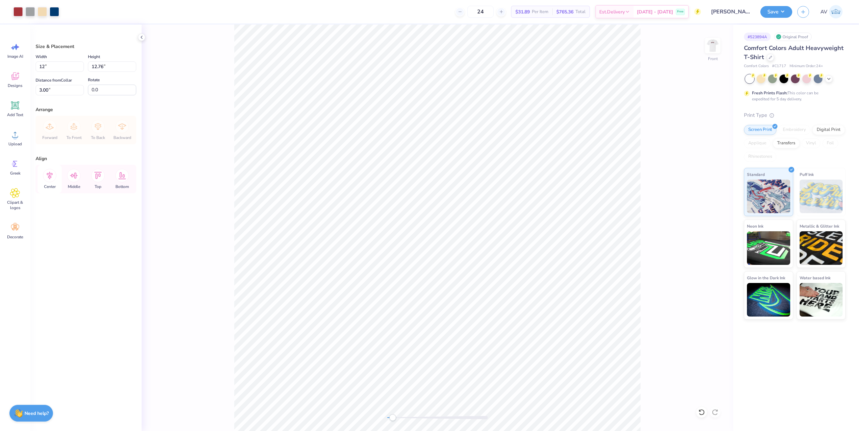
click at [53, 176] on icon at bounding box center [49, 175] width 13 height 13
click at [672, 377] on div "Front" at bounding box center [437, 227] width 591 height 406
click at [50, 176] on icon at bounding box center [50, 176] width 6 height 8
drag, startPoint x: 50, startPoint y: 65, endPoint x: 29, endPoint y: 62, distance: 21.7
click at [29, 62] on div "Art colors 24 $31.89 Per Item $765.36 Total Est. Delivery Oct 6 - 9 Free Design…" at bounding box center [429, 215] width 859 height 431
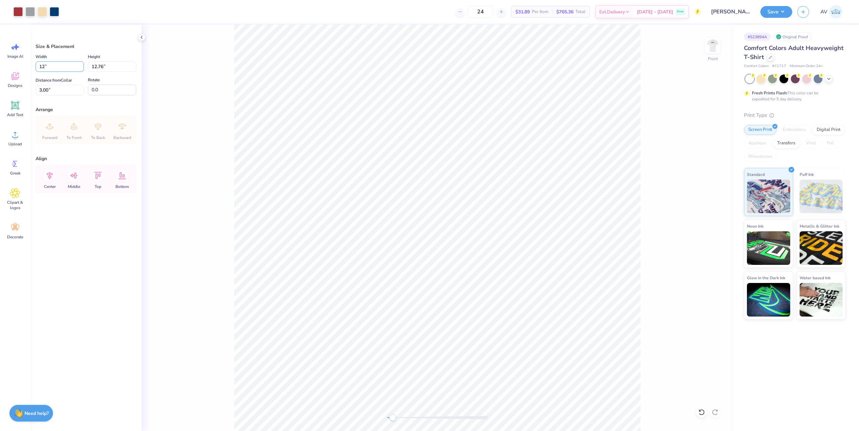
type input "14.53"
type input "9.28"
type input "4.74"
type input "12.00"
type input "7.66"
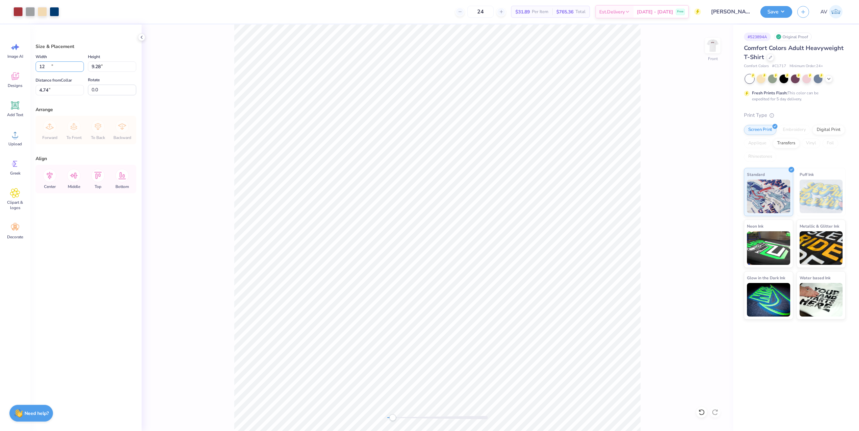
type input "5.55"
click at [701, 403] on icon at bounding box center [701, 412] width 7 height 7
click at [703, 403] on icon at bounding box center [701, 412] width 7 height 7
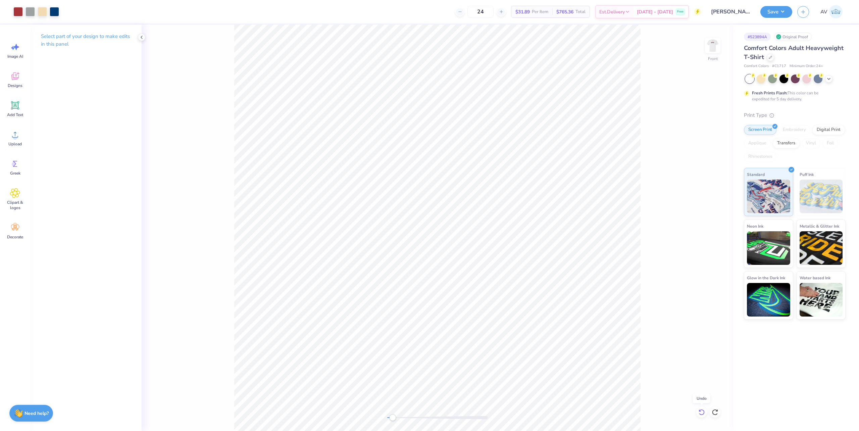
click at [704, 403] on icon at bounding box center [701, 412] width 6 height 6
click at [705, 403] on div at bounding box center [701, 412] width 11 height 11
click at [699, 403] on icon at bounding box center [701, 412] width 7 height 7
click at [643, 403] on div "Front" at bounding box center [437, 227] width 591 height 406
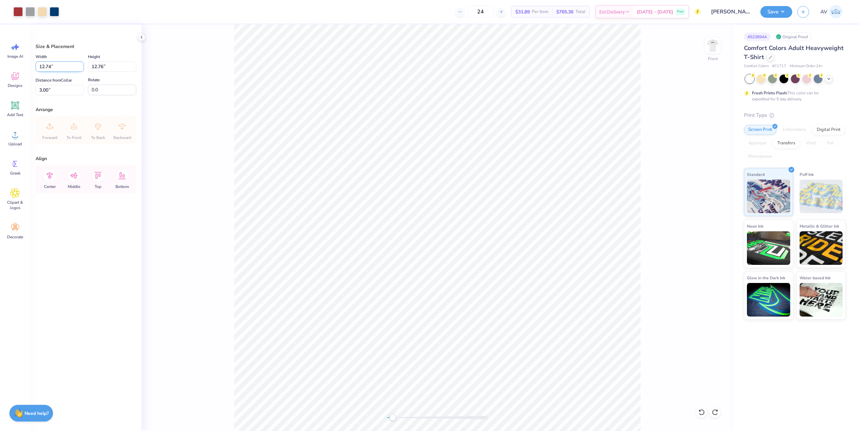
drag, startPoint x: 51, startPoint y: 65, endPoint x: 37, endPoint y: 64, distance: 14.8
click at [37, 64] on input "12.74" at bounding box center [60, 66] width 48 height 10
type input "12.00"
type input "12.02"
type input "3.37"
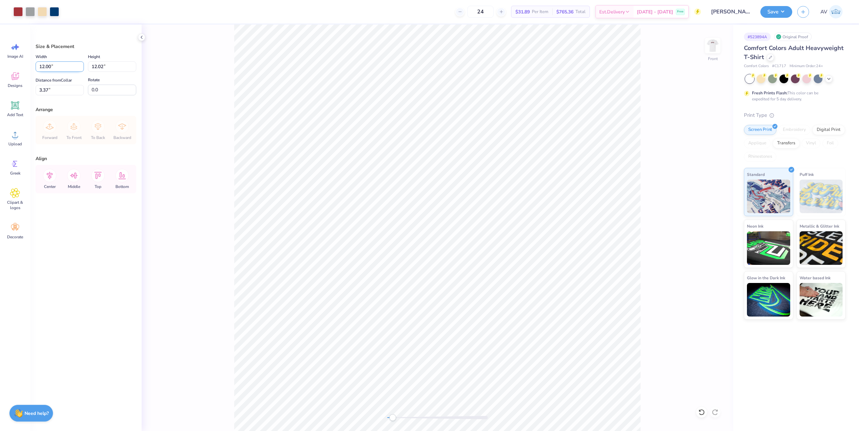
drag, startPoint x: 52, startPoint y: 66, endPoint x: 47, endPoint y: 66, distance: 4.7
click at [47, 66] on input "12.00" at bounding box center [60, 66] width 48 height 10
type input "12.50"
type input "12.52"
drag, startPoint x: 54, startPoint y: 89, endPoint x: 23, endPoint y: 88, distance: 31.5
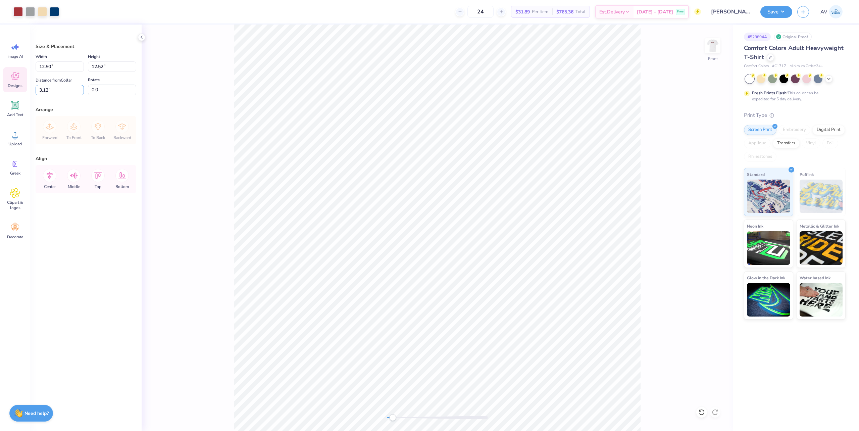
click at [23, 88] on div "Art colors 24 $31.89 Per Item $765.36 Total Est. Delivery Oct 6 - 9 Free Design…" at bounding box center [429, 215] width 859 height 431
type input "3.00"
click at [49, 180] on icon at bounding box center [49, 175] width 13 height 13
click at [715, 50] on img at bounding box center [712, 45] width 27 height 27
click at [773, 13] on button "Save" at bounding box center [776, 11] width 32 height 12
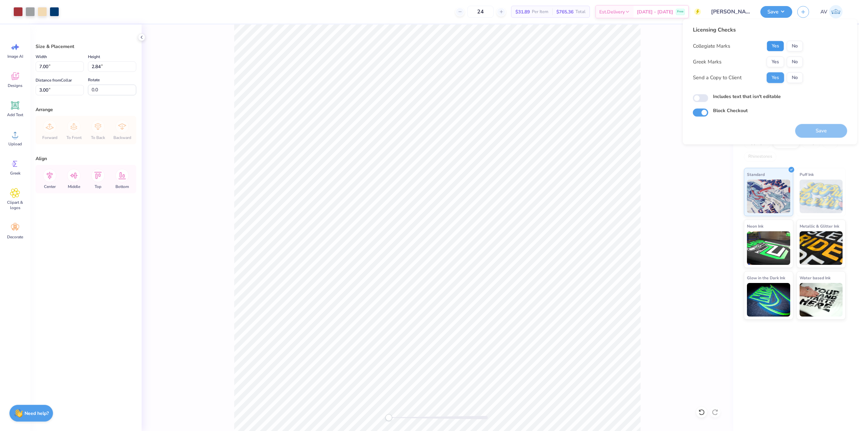
click at [775, 48] on button "Yes" at bounding box center [774, 46] width 17 height 11
click at [793, 44] on button "No" at bounding box center [795, 46] width 16 height 11
click at [777, 63] on button "Yes" at bounding box center [774, 61] width 17 height 11
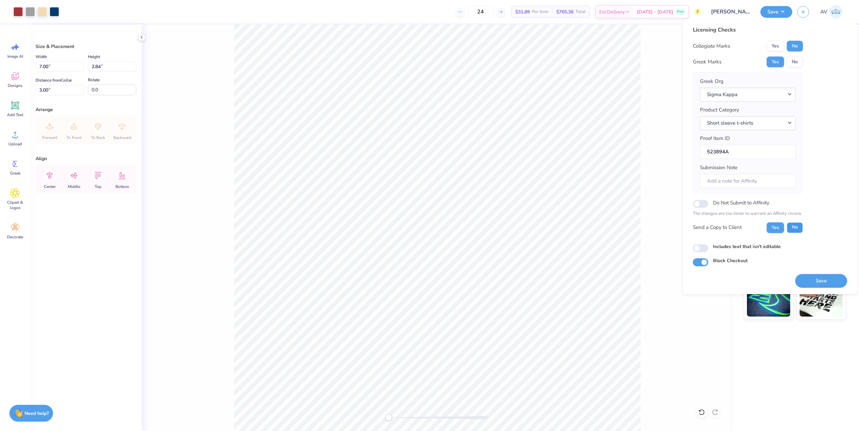
click at [795, 225] on button "No" at bounding box center [795, 227] width 16 height 11
click at [805, 278] on button "Save" at bounding box center [821, 281] width 52 height 14
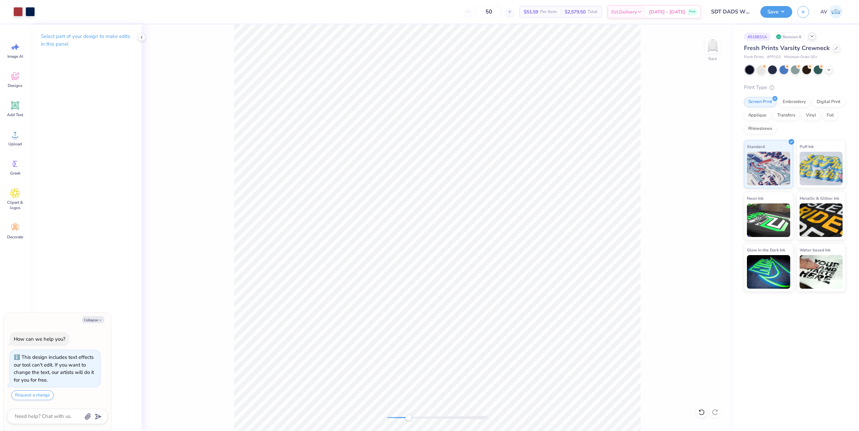
click at [810, 35] on icon at bounding box center [811, 36] width 5 height 5
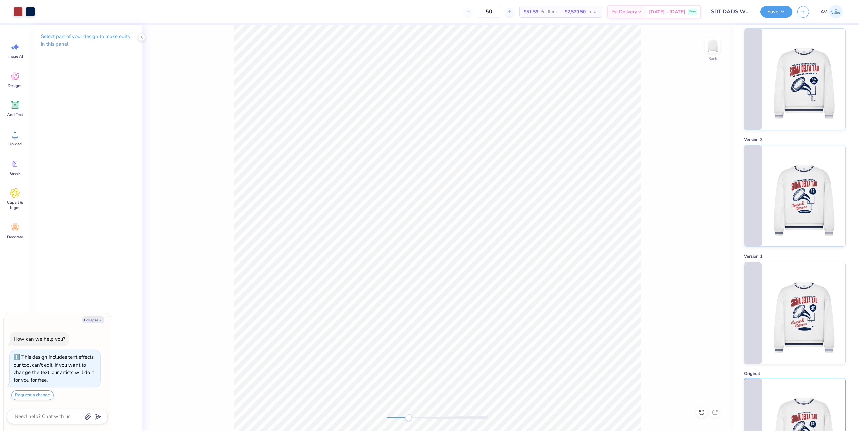
scroll to position [497, 0]
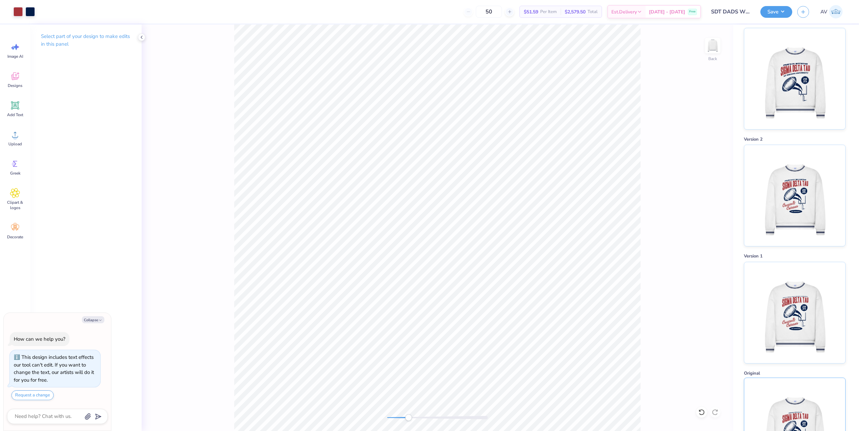
click at [789, 378] on img at bounding box center [794, 428] width 83 height 101
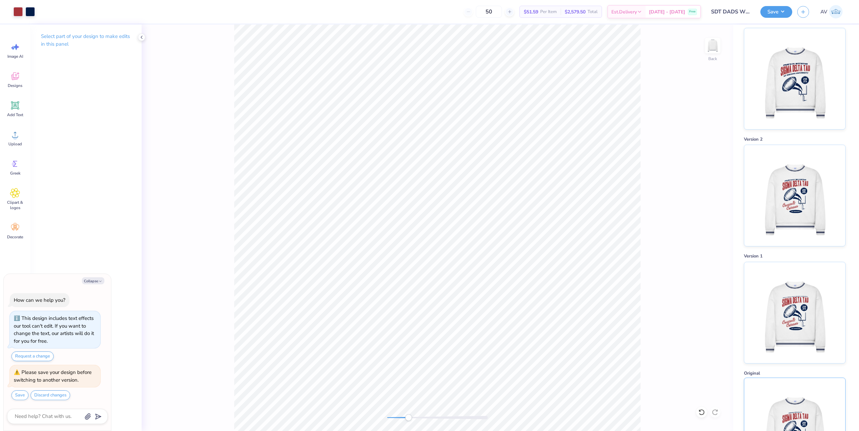
click at [805, 378] on img at bounding box center [794, 428] width 83 height 101
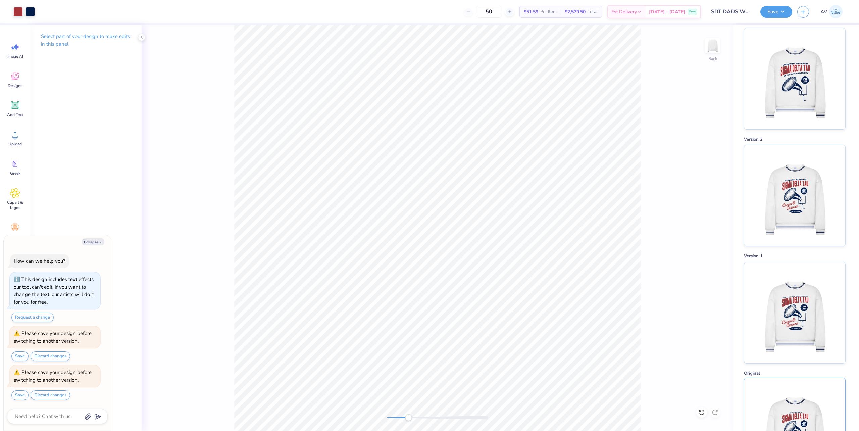
click at [783, 386] on img at bounding box center [794, 428] width 83 height 101
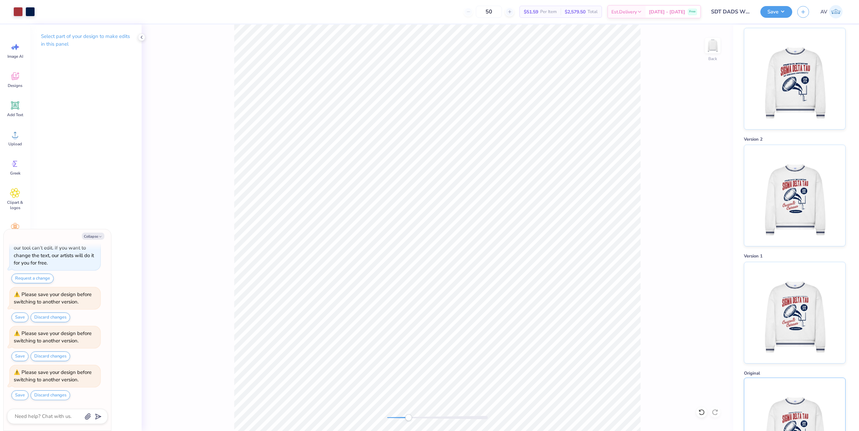
click at [788, 378] on img at bounding box center [794, 428] width 83 height 101
click at [49, 354] on button "Discard changes" at bounding box center [51, 356] width 40 height 10
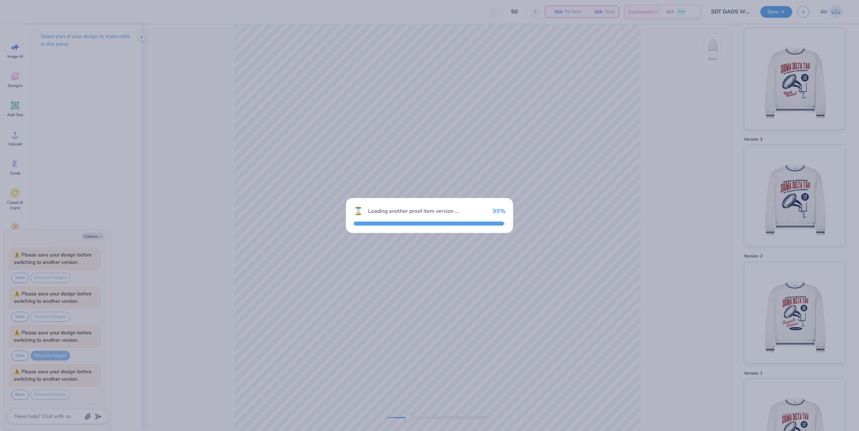
scroll to position [127, 0]
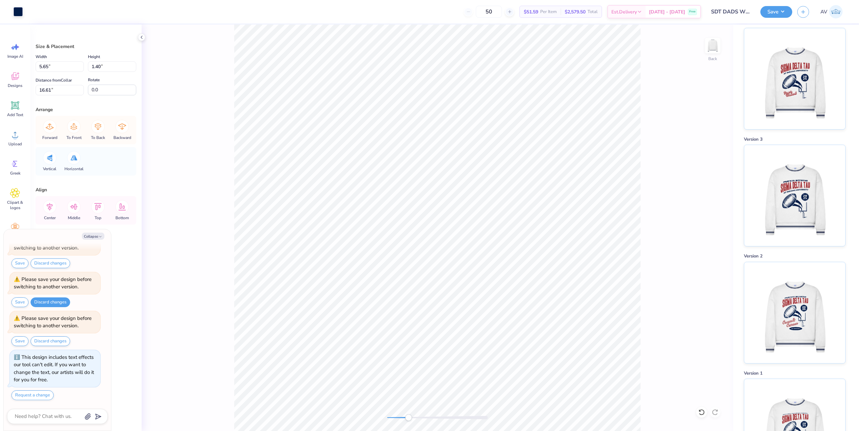
type textarea "x"
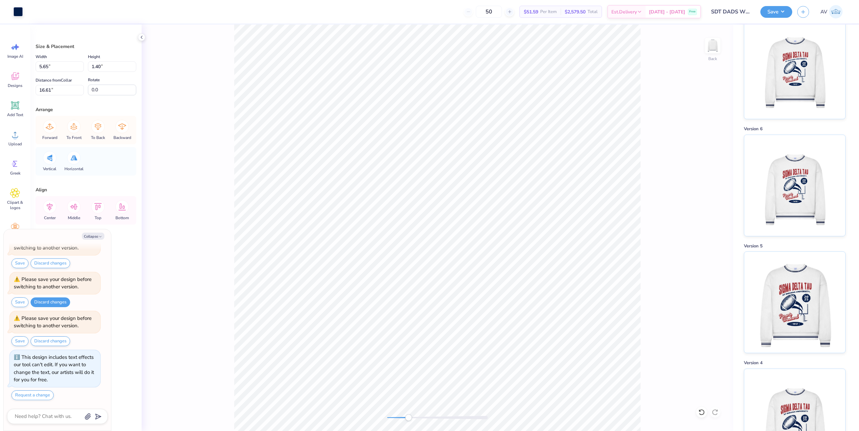
scroll to position [5, 0]
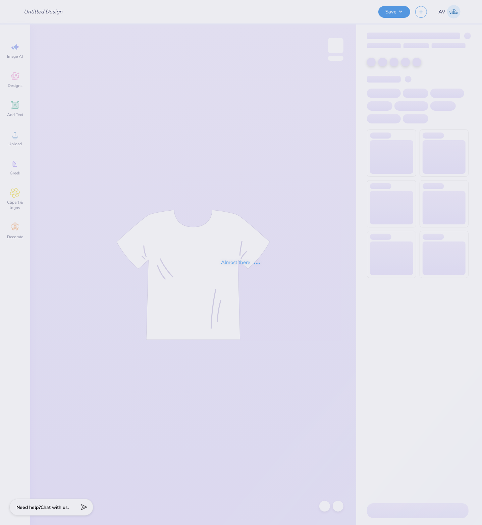
type input "SDT DADS WEEKEND CREW"
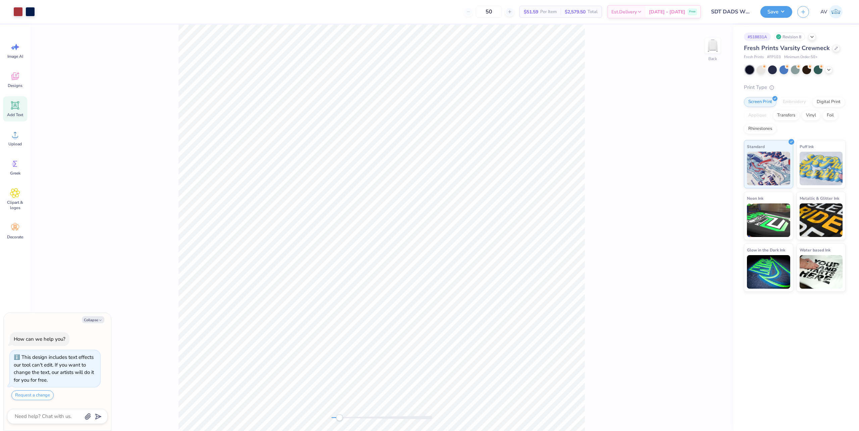
drag, startPoint x: 17, startPoint y: 108, endPoint x: 26, endPoint y: 109, distance: 9.1
click at [17, 108] on icon at bounding box center [15, 105] width 10 height 10
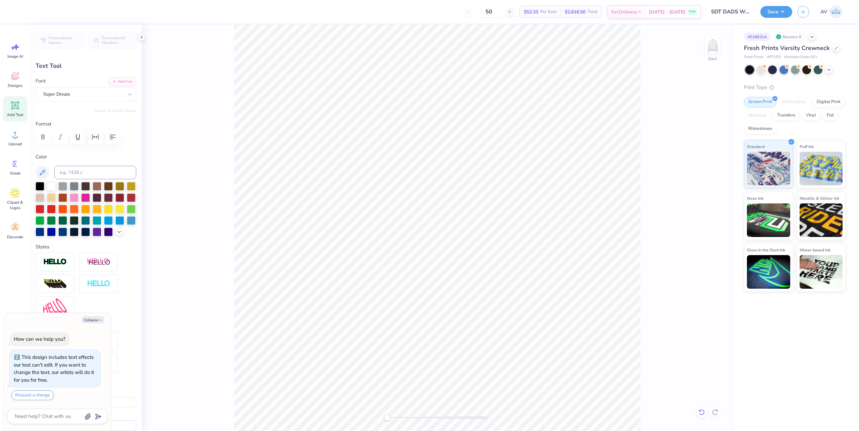
click at [482, 412] on icon at bounding box center [701, 412] width 7 height 7
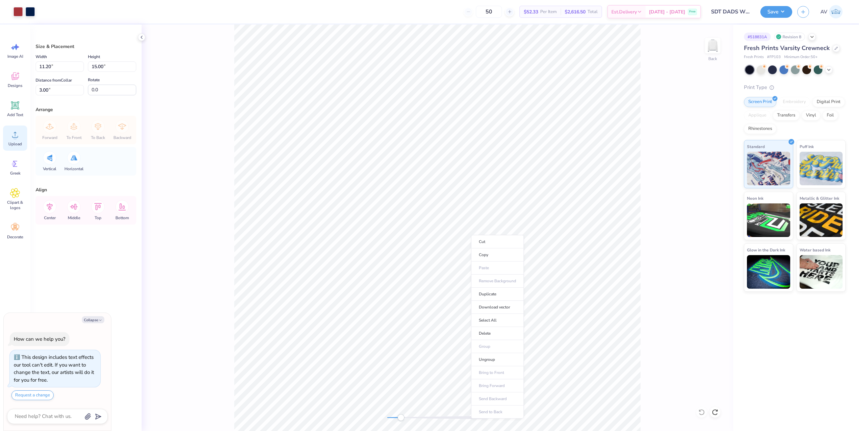
drag, startPoint x: 492, startPoint y: 361, endPoint x: 19, endPoint y: 140, distance: 521.9
click at [482, 361] on li "Ungroup" at bounding box center [497, 359] width 53 height 13
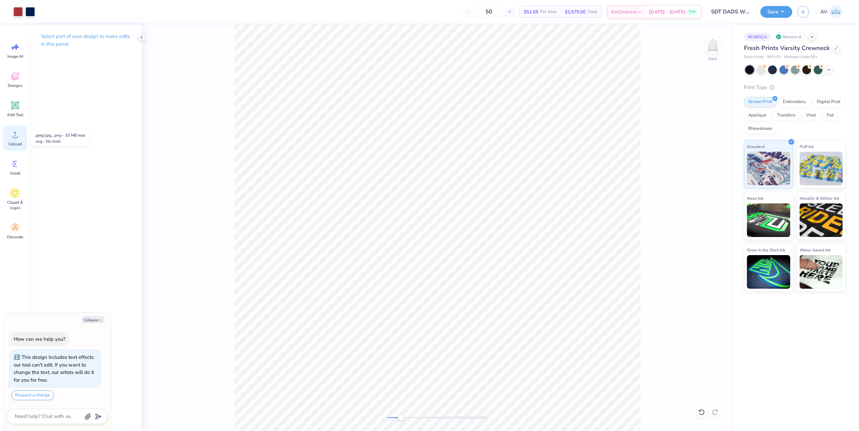
click at [14, 140] on div "Upload" at bounding box center [15, 137] width 24 height 25
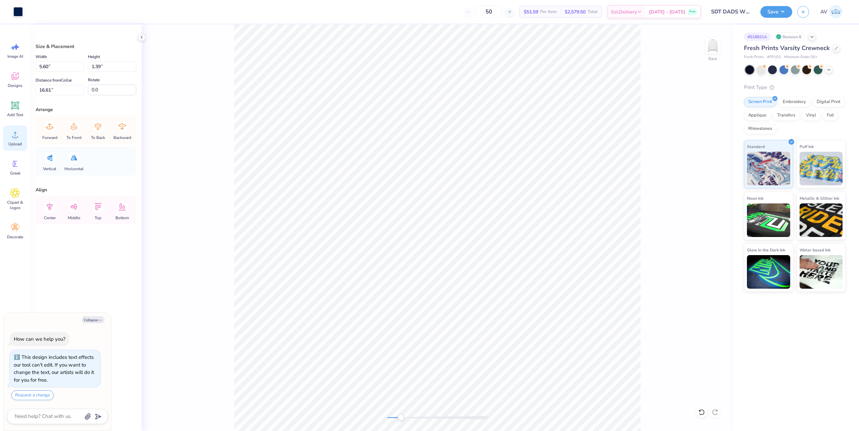
click at [9, 139] on div "Upload" at bounding box center [15, 137] width 24 height 25
type textarea "x"
type input "15.00"
type input "3.72"
type input "9.64"
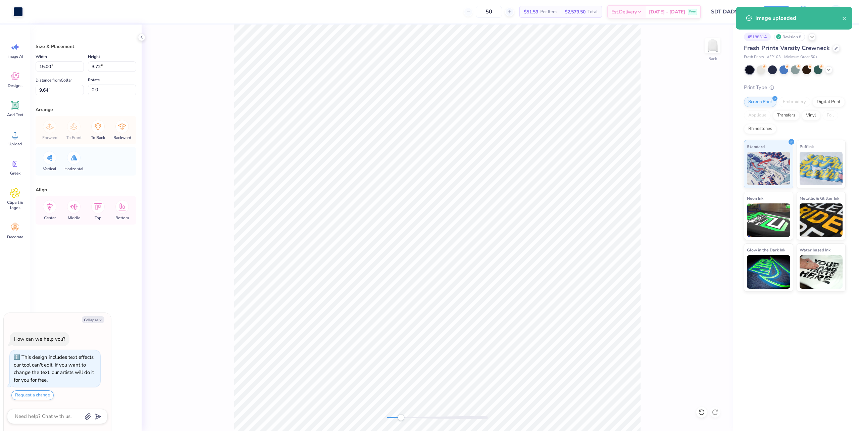
type textarea "x"
type input "6.62"
type input "1.65"
type input "11.72"
type textarea "x"
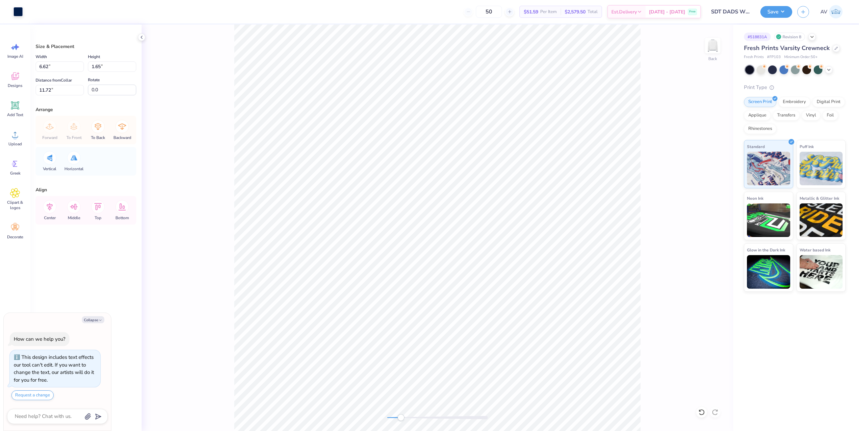
type input "5.60"
type input "1.39"
type input "16.60"
type textarea "x"
type input "5.60"
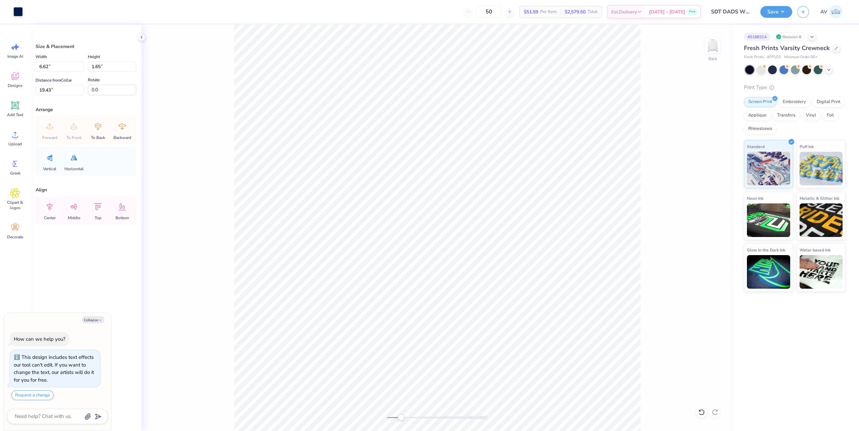
type input "1.39"
type input "16.60"
type textarea "x"
type input "6.62"
type input "1.65"
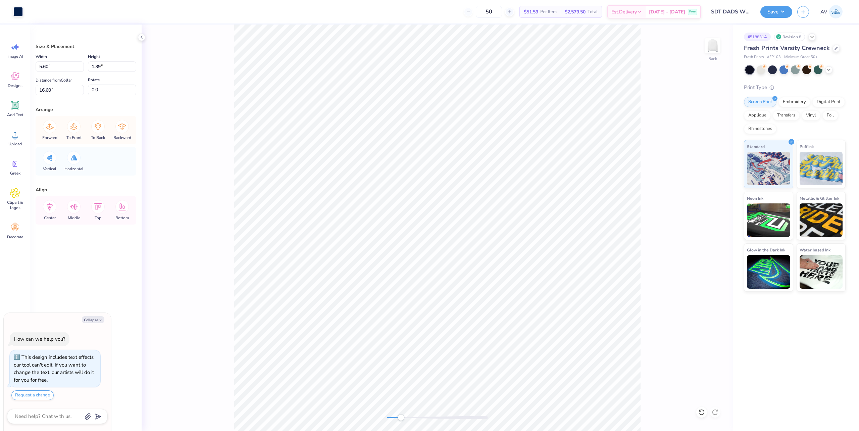
type input "19.43"
click at [46, 68] on input "6.62" at bounding box center [60, 66] width 48 height 10
type input "5.60"
type textarea "x"
type input "1.39"
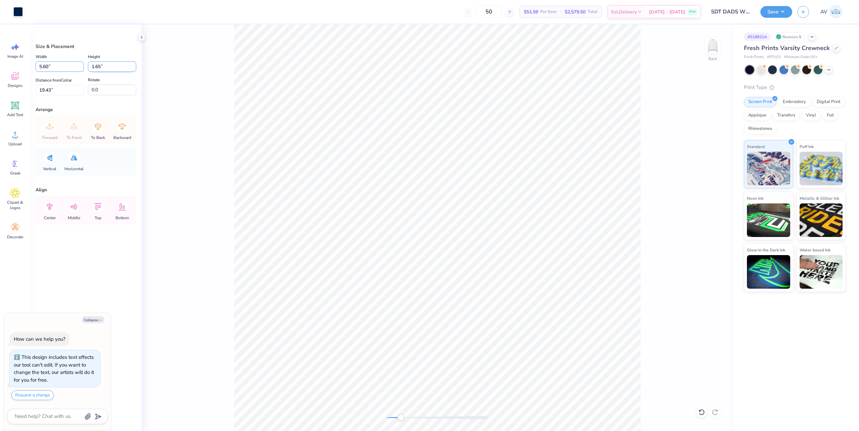
type input "19.56"
type textarea "x"
type input "16.60"
type textarea "x"
type input "18.62"
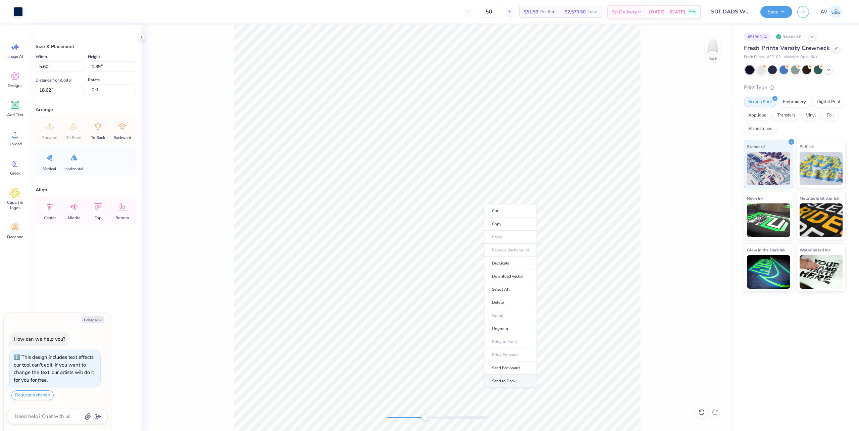
click at [482, 384] on li "Send to Back" at bounding box center [510, 380] width 53 height 13
type textarea "x"
type input "16.60"
click at [48, 209] on icon at bounding box center [50, 207] width 6 height 8
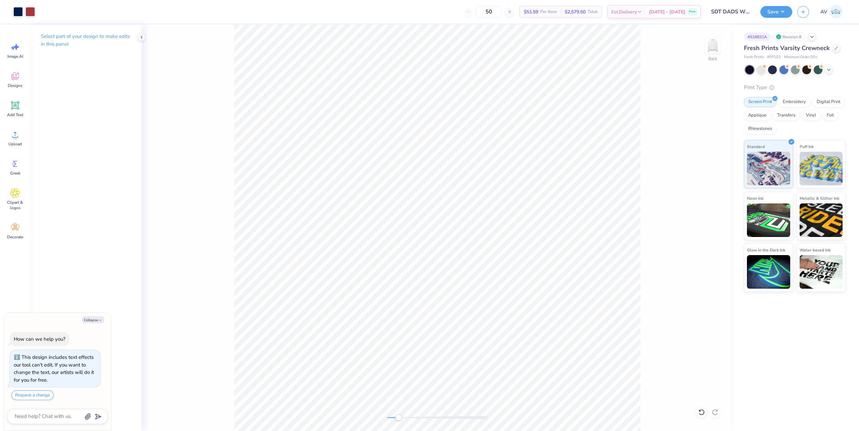
type textarea "x"
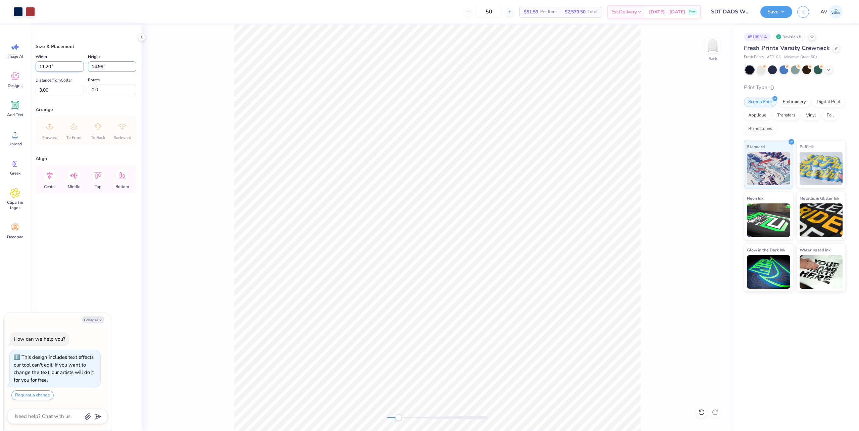
drag, startPoint x: 104, startPoint y: 65, endPoint x: 79, endPoint y: 65, distance: 24.2
click at [79, 65] on div "Width 11.20 11.20 " Height 14.99 14.99 "" at bounding box center [86, 62] width 101 height 19
type input "15"
click at [67, 240] on div "Size & Placement Width 11.20 11.20 " Height 15 1 " Distance from Collar 3.00 3.…" at bounding box center [85, 227] width 111 height 406
type textarea "x"
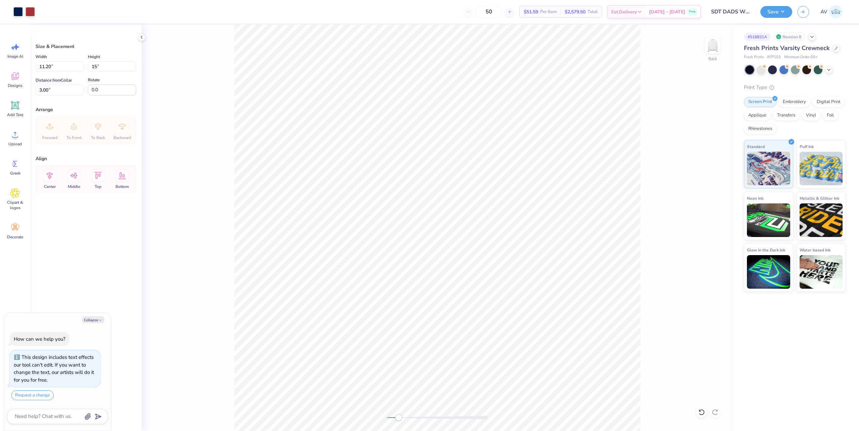
type input "11.21"
type input "15.00"
click at [195, 93] on div "Back" at bounding box center [437, 227] width 591 height 406
click at [188, 229] on div "Back" at bounding box center [437, 227] width 591 height 406
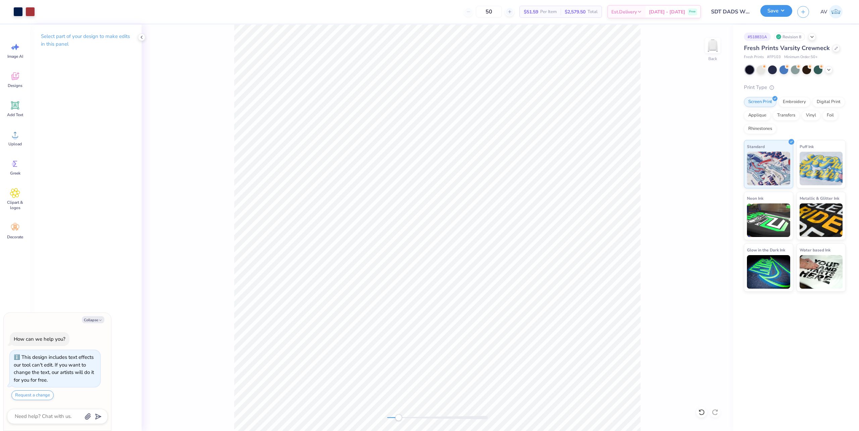
click at [482, 9] on button "Save" at bounding box center [776, 11] width 32 height 12
type textarea "x"
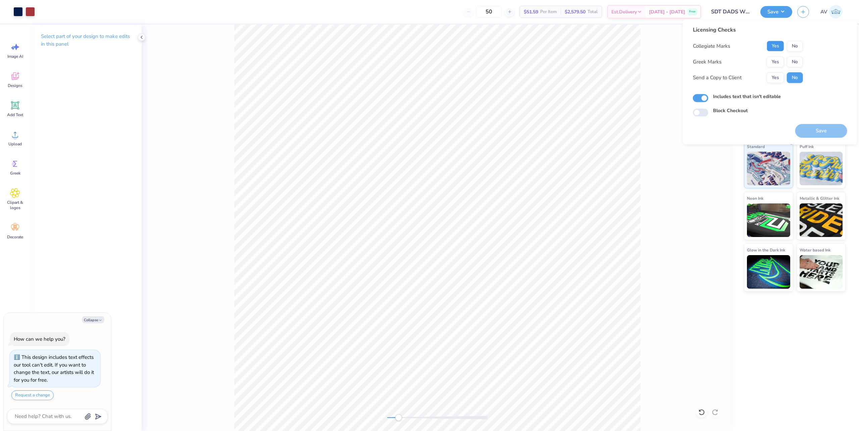
click at [482, 45] on button "Yes" at bounding box center [774, 46] width 17 height 11
click at [482, 59] on button "Yes" at bounding box center [774, 61] width 17 height 11
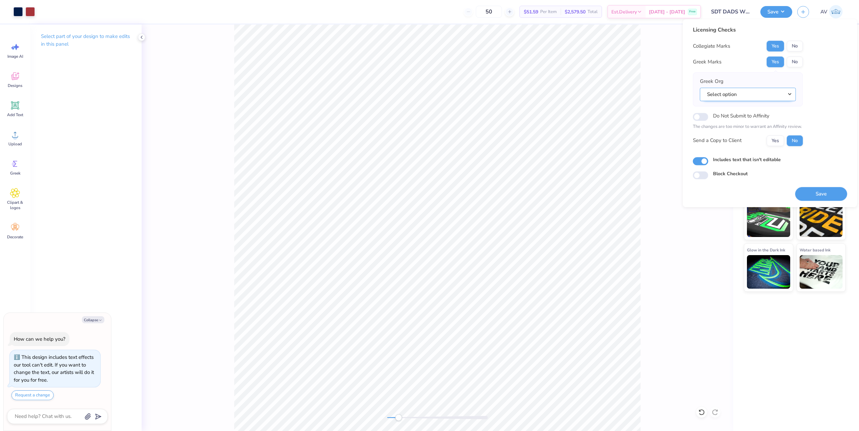
click at [482, 93] on button "Select option" at bounding box center [748, 95] width 96 height 14
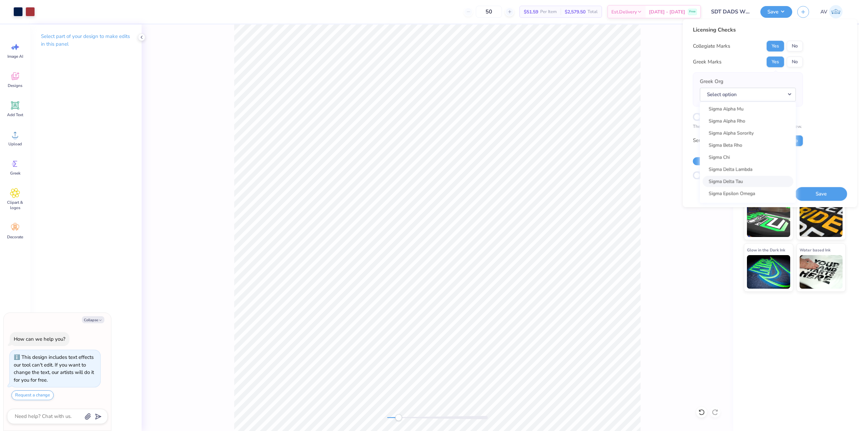
click at [482, 177] on link "Sigma Delta Tau" at bounding box center [747, 181] width 91 height 11
type textarea "x"
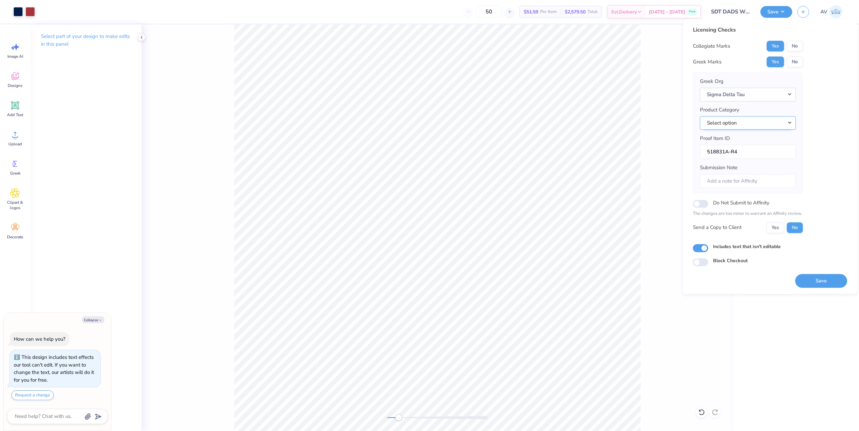
click at [482, 122] on button "Select option" at bounding box center [748, 123] width 96 height 14
click at [482, 123] on button "Select option" at bounding box center [748, 123] width 96 height 14
click at [482, 211] on link "Short sleeve t-shirts" at bounding box center [747, 210] width 91 height 11
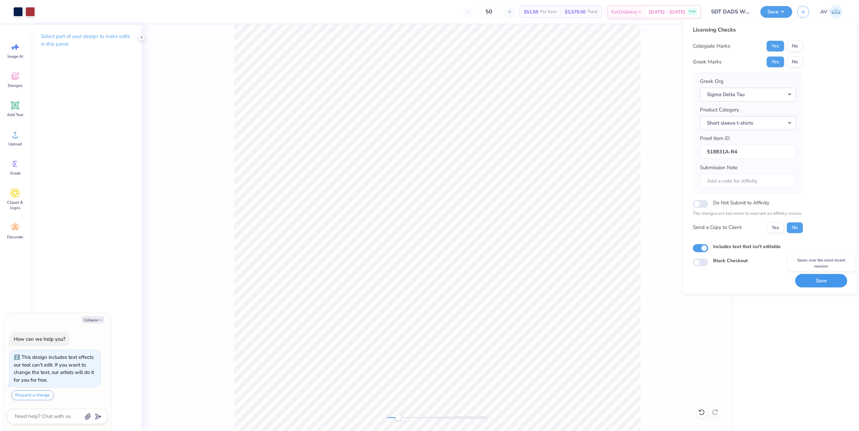
click at [482, 281] on button "Save" at bounding box center [821, 281] width 52 height 14
type textarea "x"
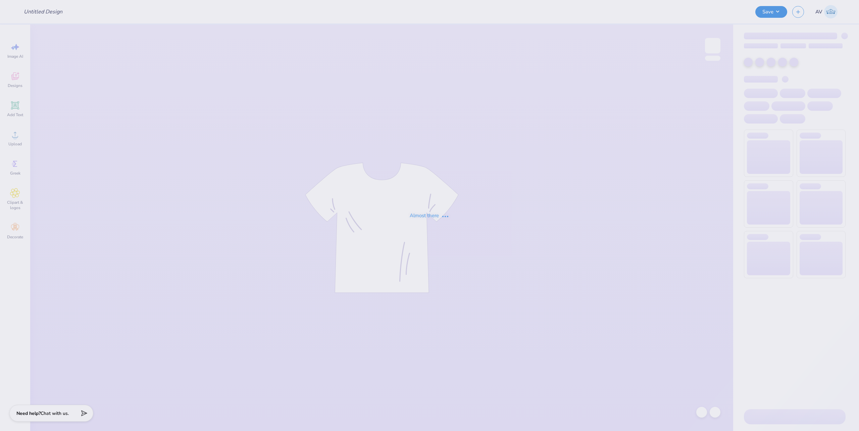
type input "SAE Parents weekend 1"
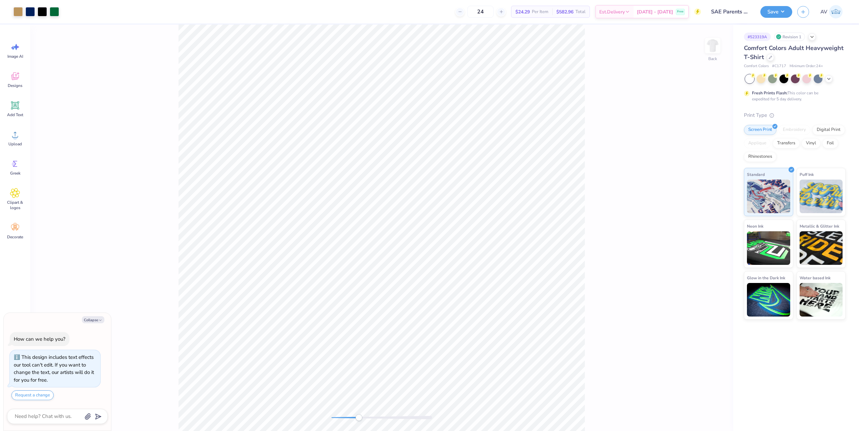
drag, startPoint x: 334, startPoint y: 420, endPoint x: 359, endPoint y: 420, distance: 24.2
click at [359, 420] on div at bounding box center [381, 417] width 101 height 7
click at [355, 416] on div "Accessibility label" at bounding box center [358, 417] width 7 height 7
click at [397, 419] on div at bounding box center [437, 417] width 101 height 3
click at [406, 420] on div at bounding box center [437, 417] width 101 height 7
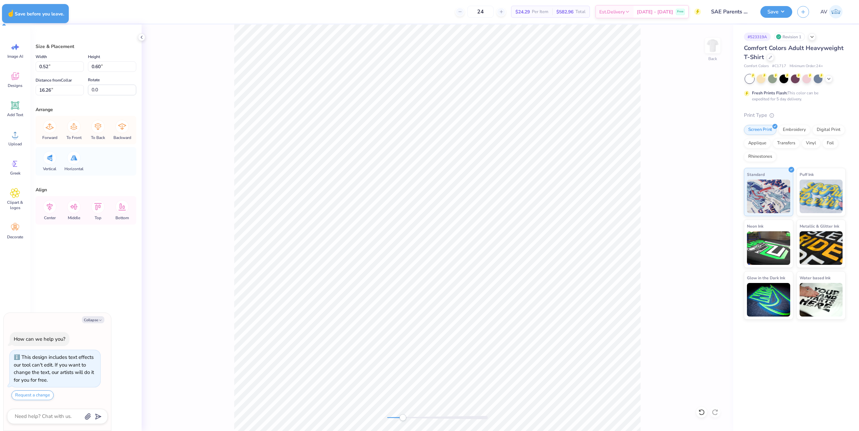
type textarea "x"
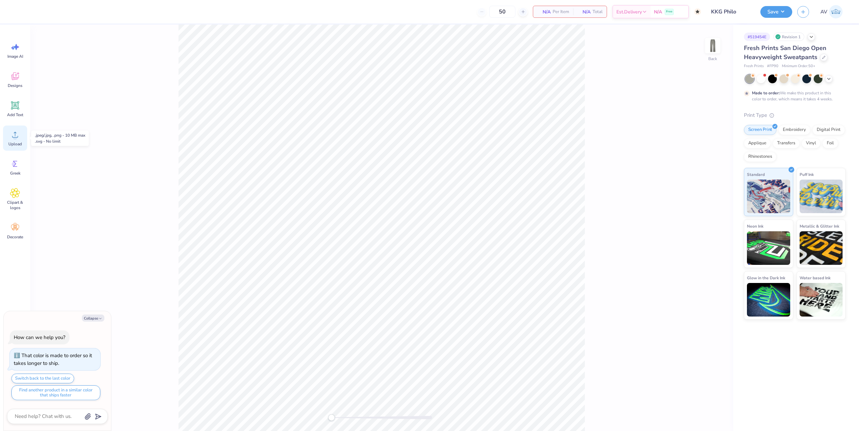
click at [18, 136] on icon at bounding box center [15, 134] width 10 height 10
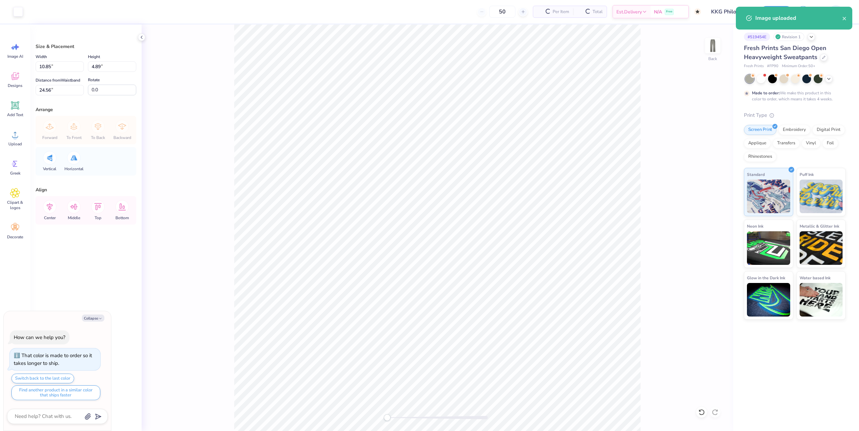
type textarea "x"
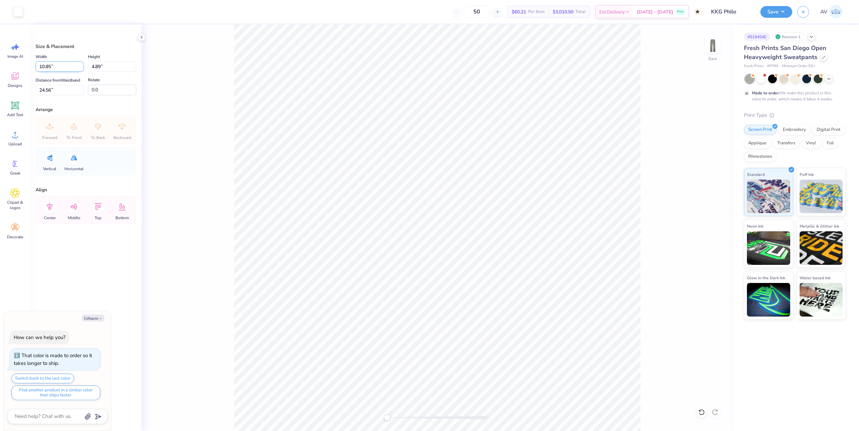
click at [68, 66] on input "10.85" at bounding box center [60, 66] width 48 height 10
type input "3.5"
type textarea "x"
type input "3.50"
type input "1.58"
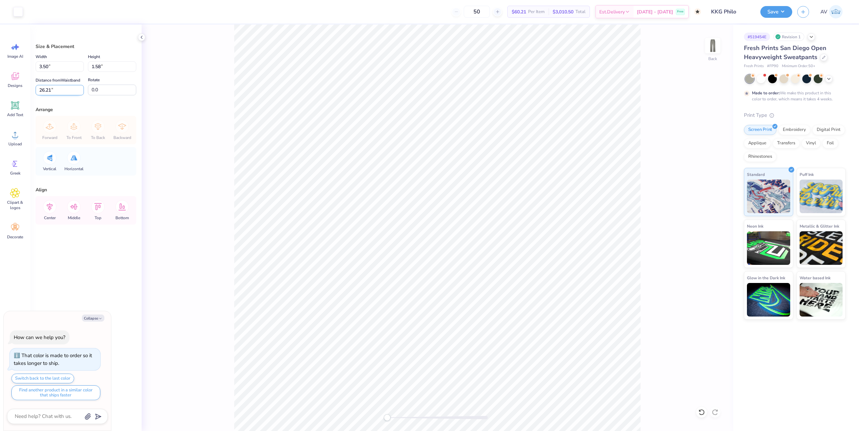
click at [66, 89] on input "26.21" at bounding box center [60, 90] width 48 height 10
type input "3"
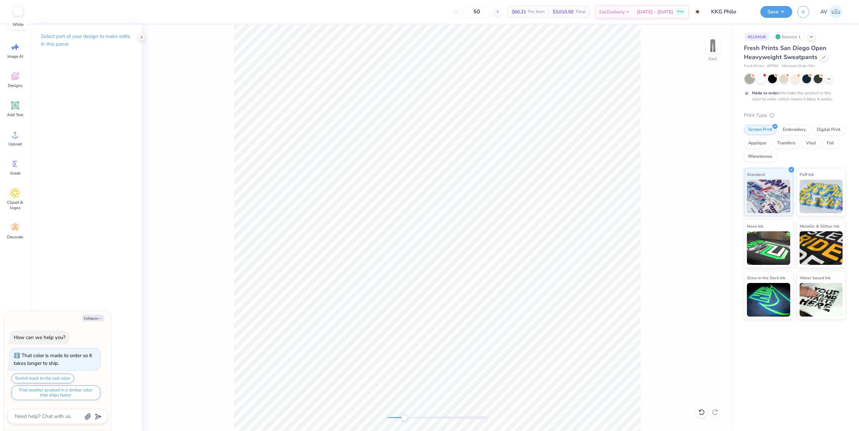
click at [16, 12] on div at bounding box center [17, 10] width 9 height 9
type textarea "x"
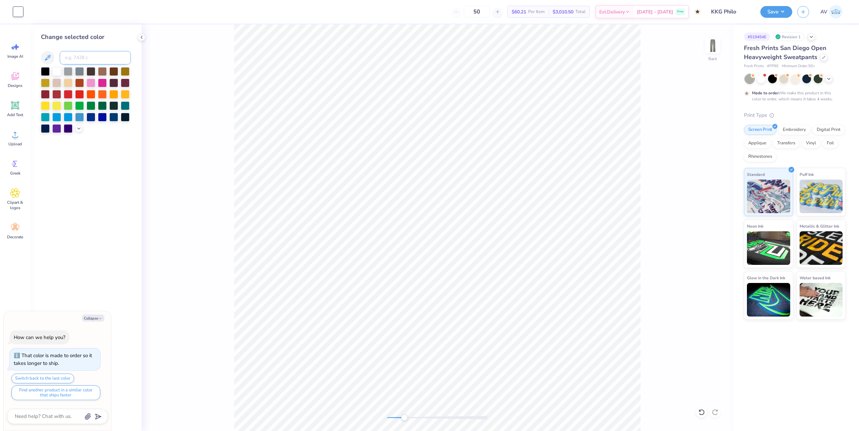
click at [92, 58] on input at bounding box center [95, 57] width 71 height 13
type input "287"
type textarea "x"
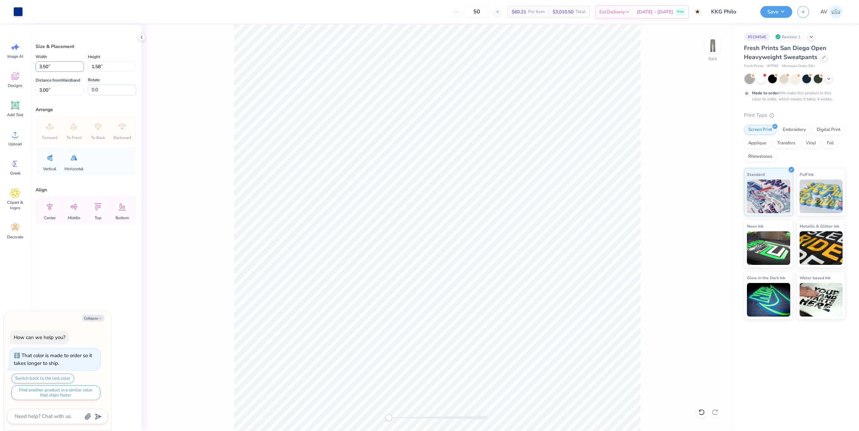
drag, startPoint x: 48, startPoint y: 66, endPoint x: 22, endPoint y: 65, distance: 25.5
click at [24, 65] on div "Art colors 50 $60.21 Per Item $3,010.50 Total Est. Delivery Oct 20 - 23 Free De…" at bounding box center [429, 215] width 859 height 431
type input "4"
type textarea "x"
type input "4.00"
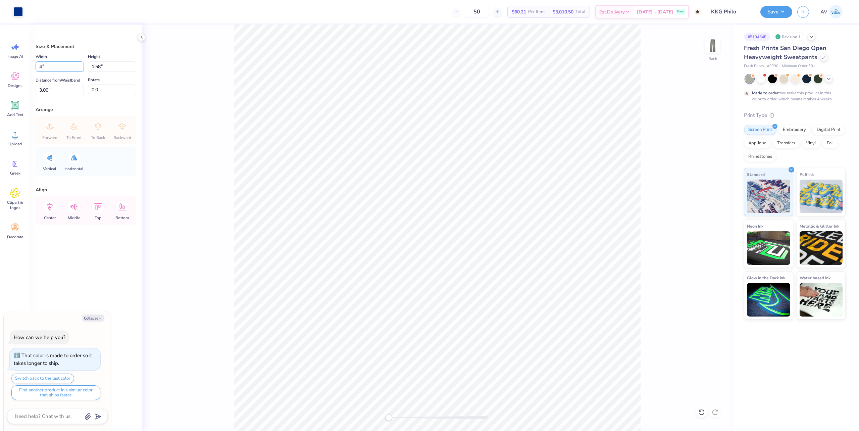
type input "1.80"
type input "2.89"
click at [49, 206] on icon at bounding box center [50, 207] width 6 height 8
click at [50, 206] on icon at bounding box center [50, 207] width 6 height 8
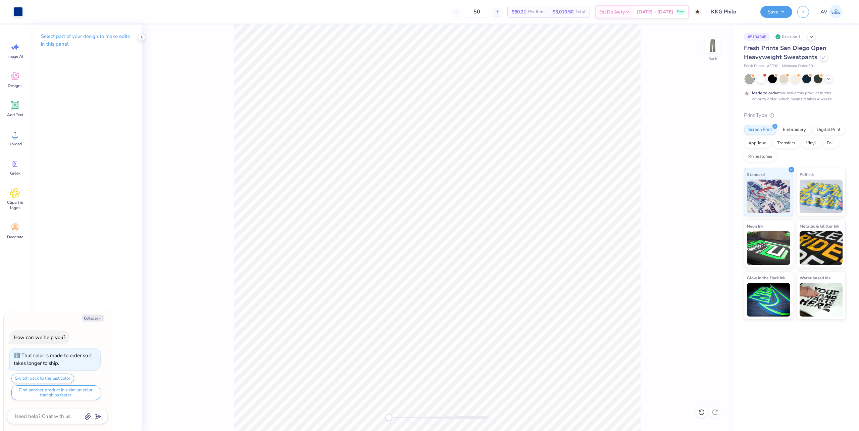
type textarea "x"
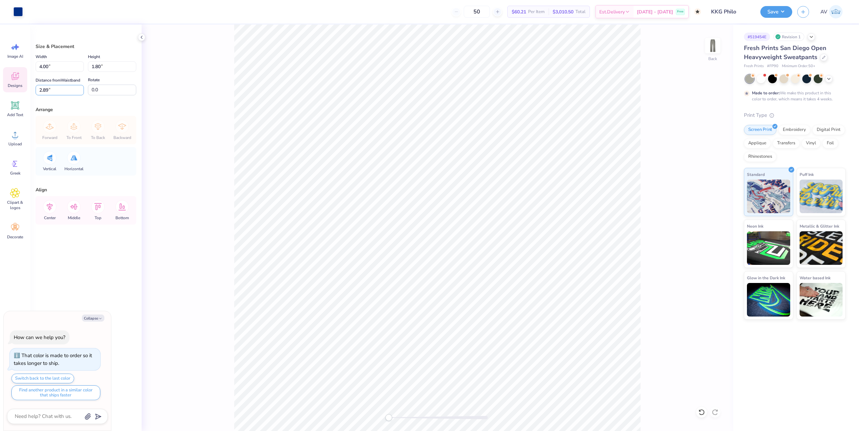
drag, startPoint x: 48, startPoint y: 89, endPoint x: 19, endPoint y: 85, distance: 29.1
click at [19, 85] on div "Art colors 50 $60.21 Per Item $3,010.50 Total Est. Delivery Oct 20 - 23 Free De…" at bounding box center [429, 215] width 859 height 431
type input "3"
click at [85, 263] on div "Size & Placement Width 4.00 4.00 " Height 1.80 1.80 " Distance from Waistband 3…" at bounding box center [85, 227] width 111 height 406
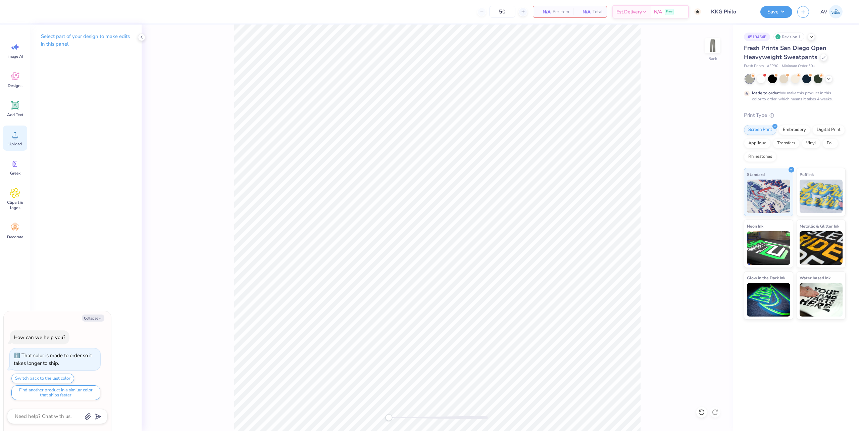
click at [17, 142] on span "Upload" at bounding box center [14, 143] width 13 height 5
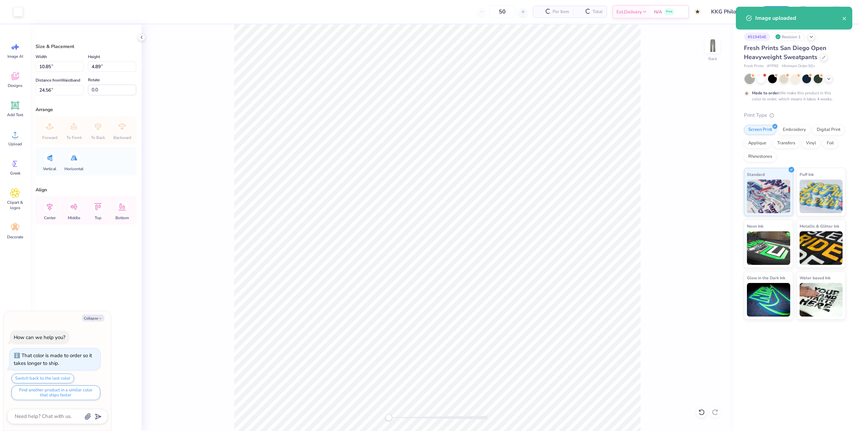
type textarea "x"
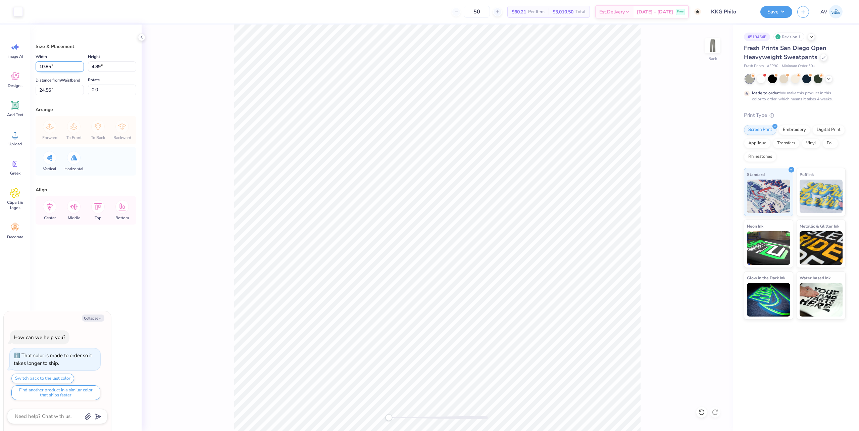
click at [52, 64] on input "10.85" at bounding box center [60, 66] width 48 height 10
type input "4"
type textarea "x"
type input "4.00"
type input "1.80"
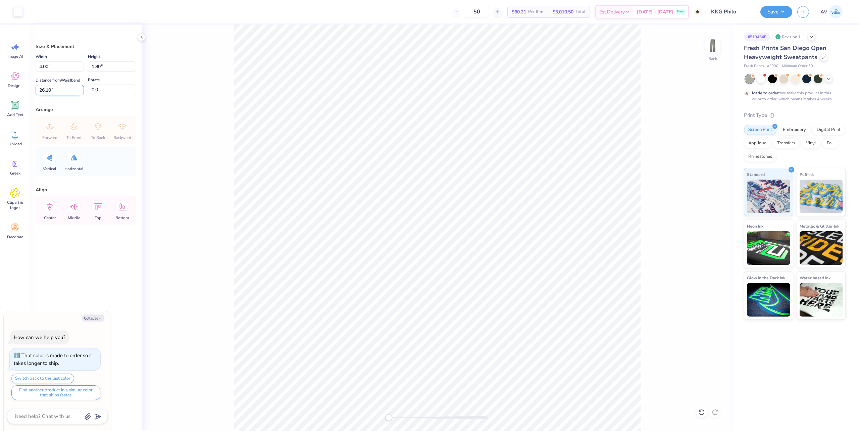
click at [61, 90] on input "26.10" at bounding box center [60, 90] width 48 height 10
type input "3"
click at [50, 206] on icon at bounding box center [50, 207] width 6 height 8
click at [50, 206] on icon at bounding box center [49, 206] width 13 height 13
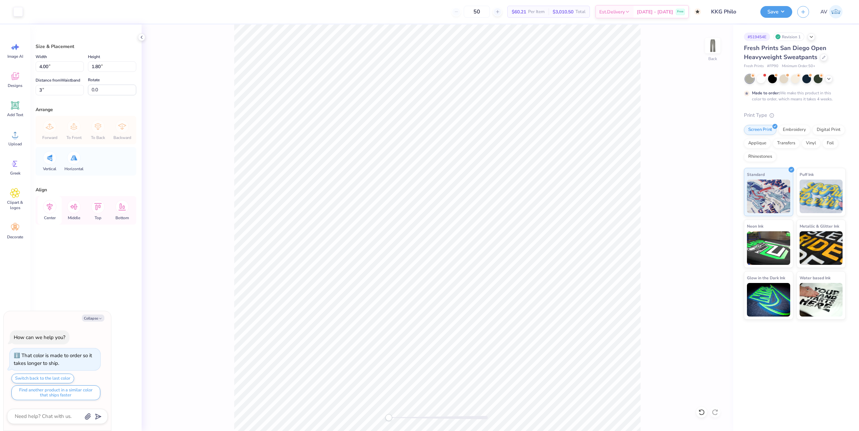
click at [48, 210] on icon at bounding box center [49, 206] width 13 height 13
click at [18, 11] on div at bounding box center [17, 10] width 9 height 9
type textarea "x"
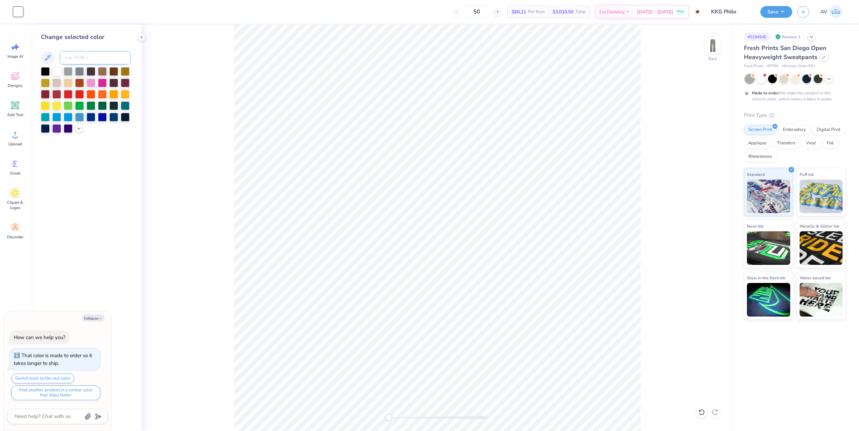
click at [90, 56] on input at bounding box center [95, 57] width 71 height 13
type input "287"
type textarea "x"
click at [225, 107] on div "Back" at bounding box center [437, 227] width 591 height 406
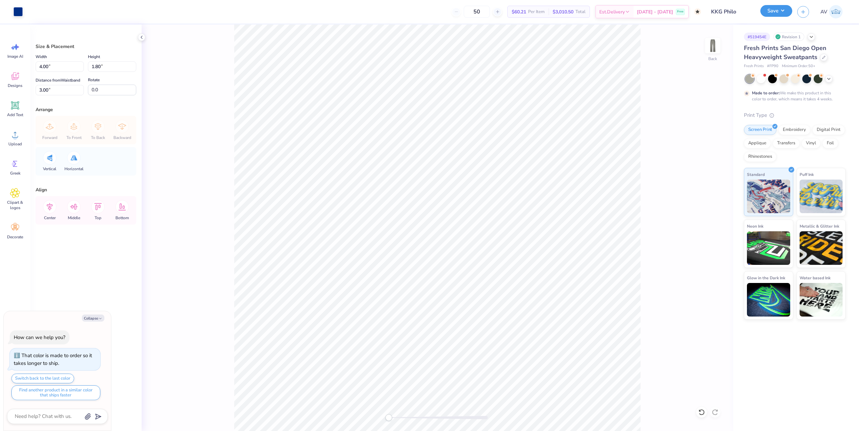
click at [770, 13] on button "Save" at bounding box center [776, 11] width 32 height 12
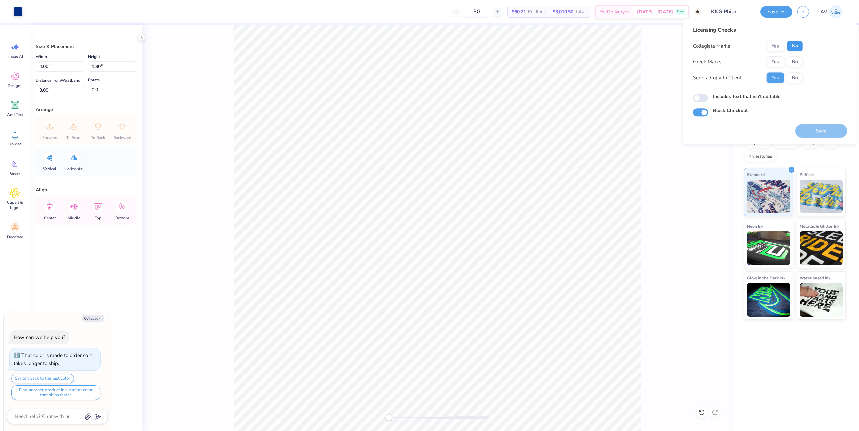
click at [794, 46] on button "No" at bounding box center [795, 46] width 16 height 11
click at [792, 61] on button "No" at bounding box center [795, 61] width 16 height 11
click at [796, 76] on button "No" at bounding box center [795, 77] width 16 height 11
click at [814, 133] on button "Save" at bounding box center [821, 131] width 52 height 14
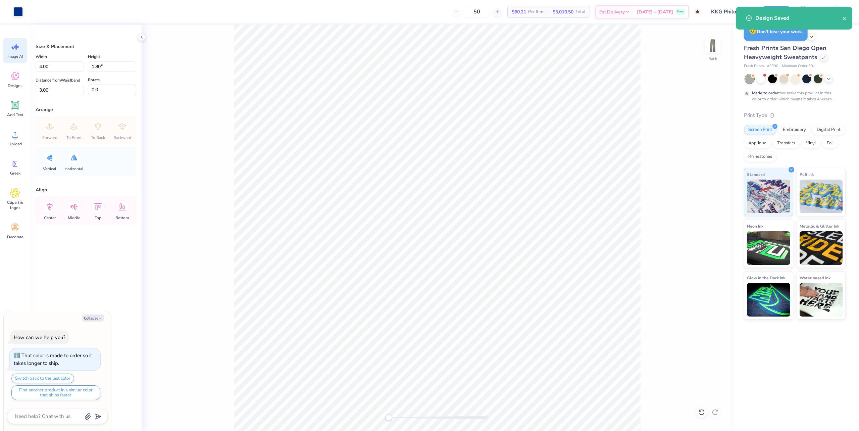
type textarea "x"
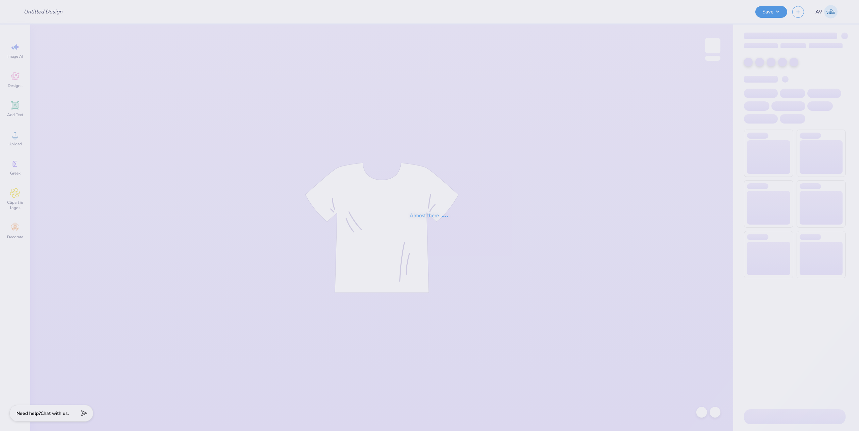
type input "Dad Tee"
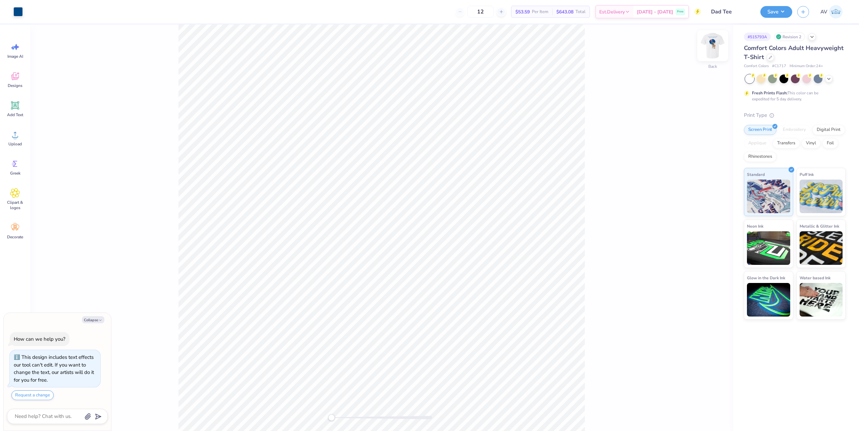
click at [711, 46] on img at bounding box center [712, 45] width 27 height 27
type textarea "x"
